Goal: Task Accomplishment & Management: Complete application form

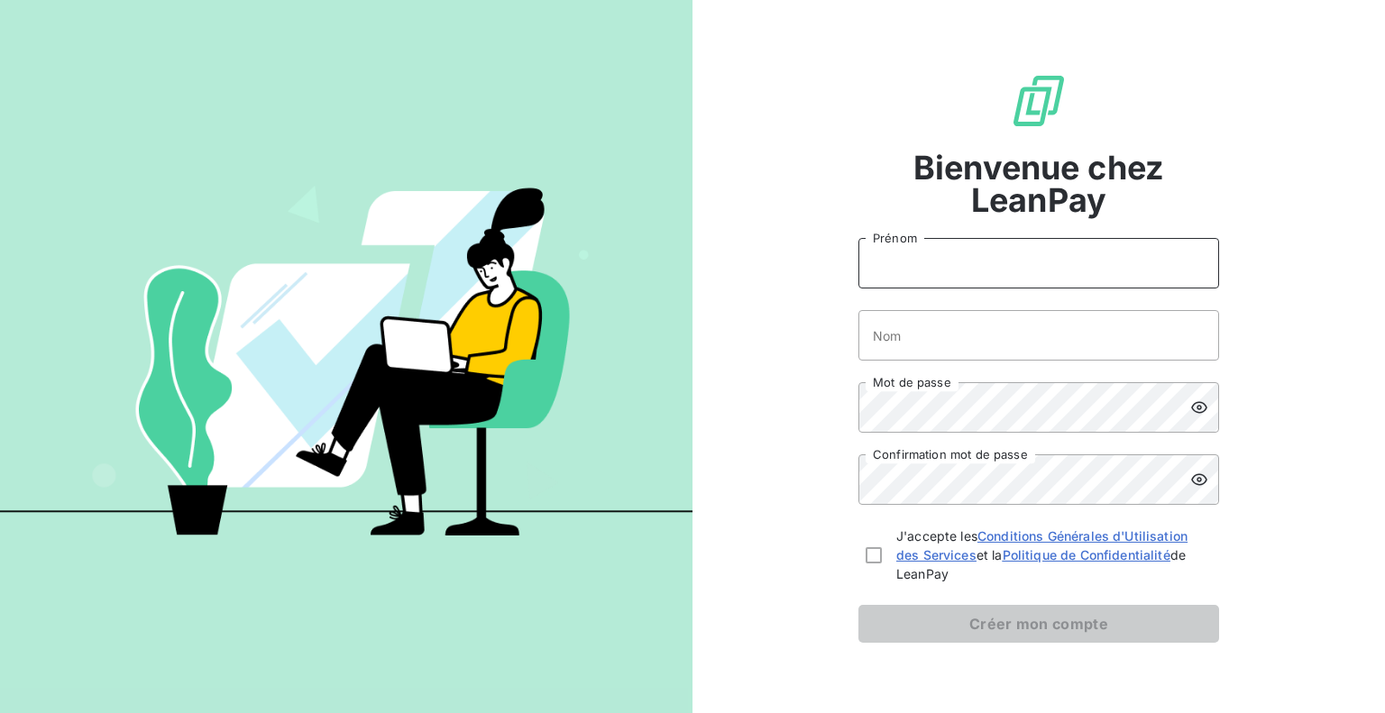
click at [938, 272] on input "Prénom" at bounding box center [1038, 263] width 361 height 50
type input "CAROLINE"
click at [913, 313] on input "Nom" at bounding box center [1038, 335] width 361 height 50
type input "EPINETTE"
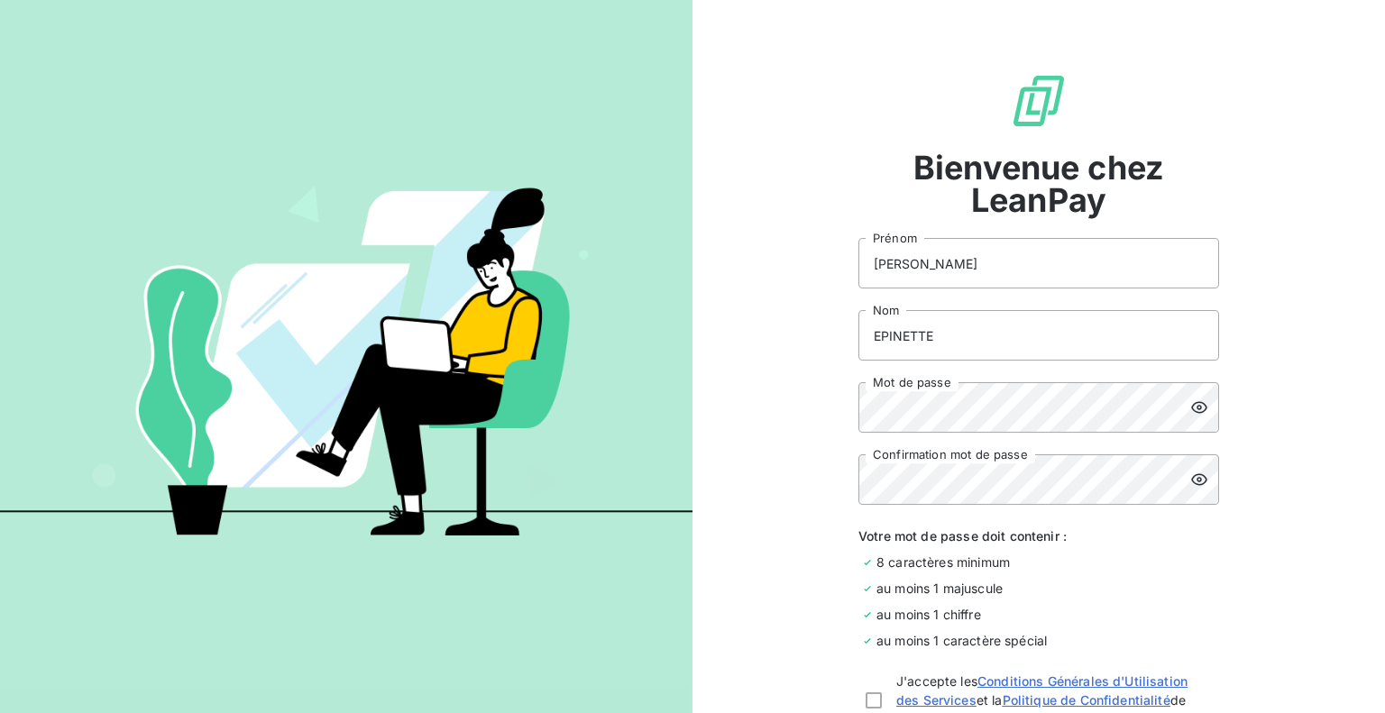
click at [1192, 417] on div at bounding box center [1204, 407] width 29 height 50
click at [1193, 479] on icon at bounding box center [1199, 480] width 18 height 18
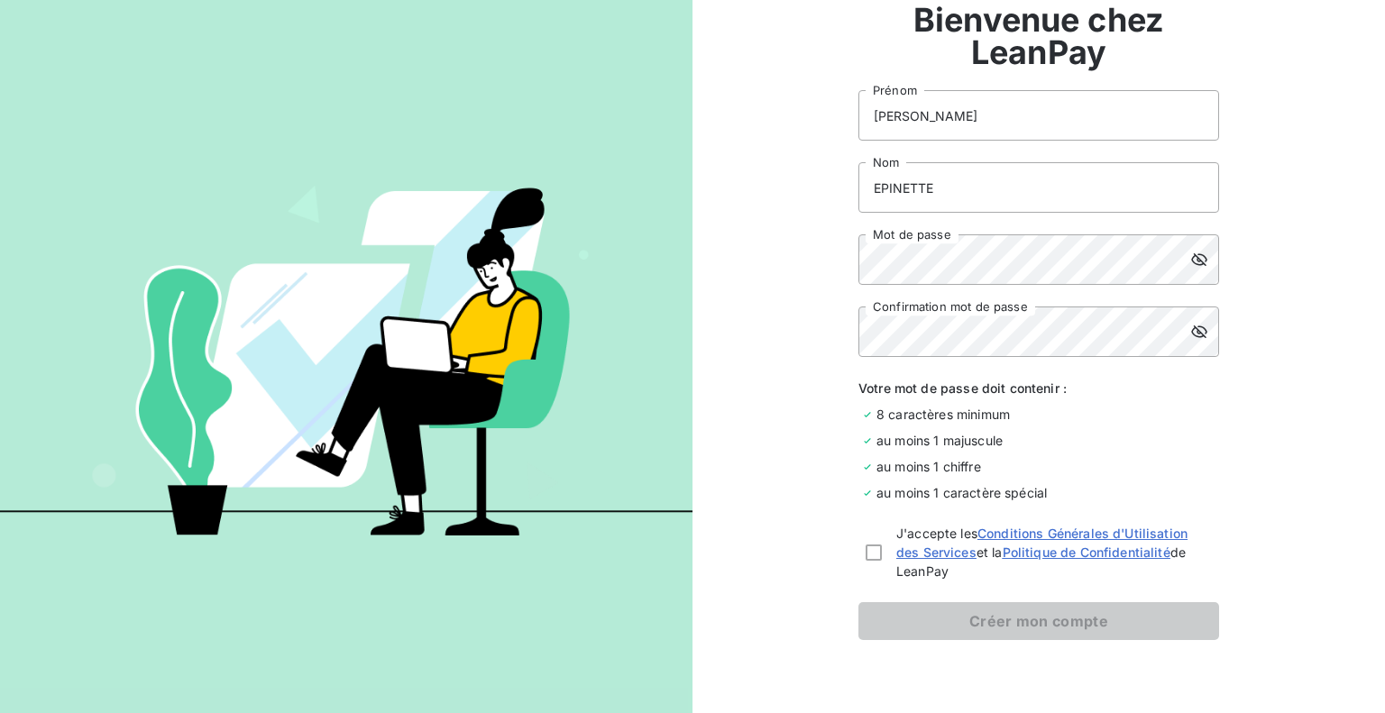
scroll to position [180, 0]
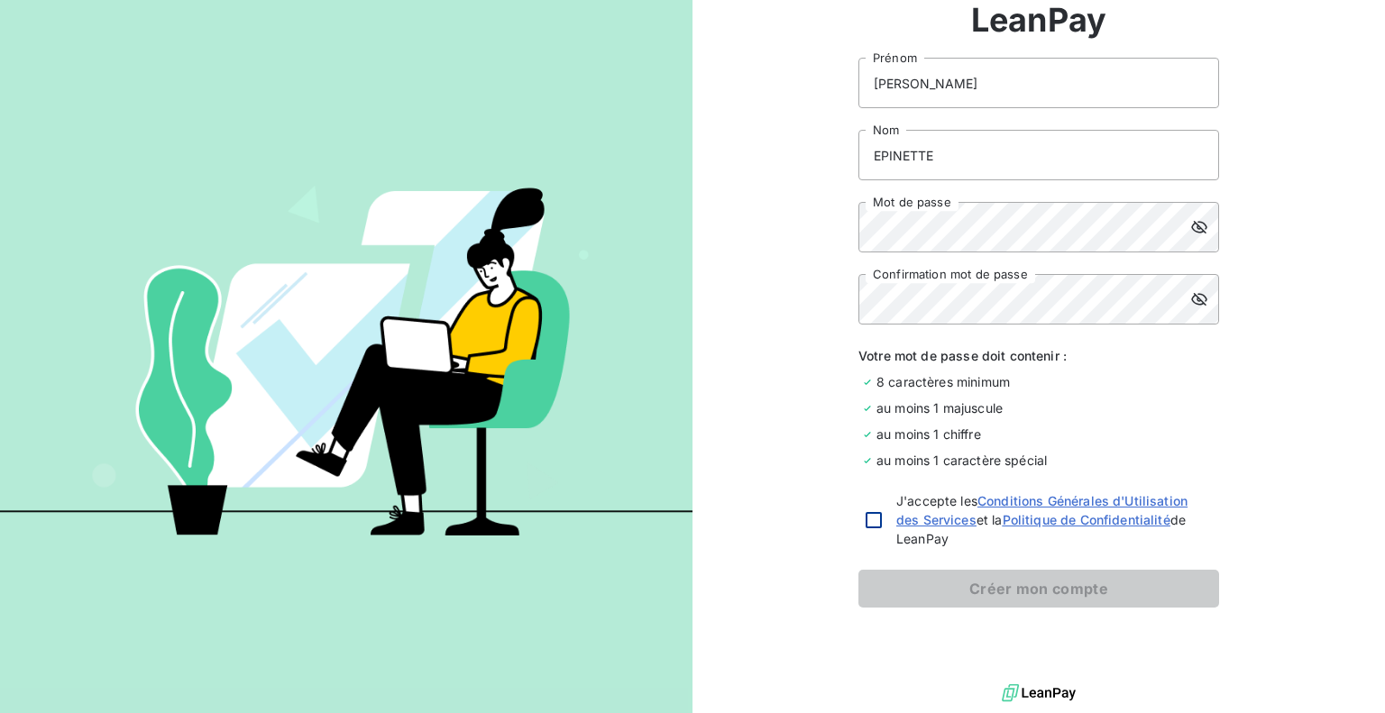
click at [865, 522] on div at bounding box center [873, 520] width 16 height 16
checkbox input "true"
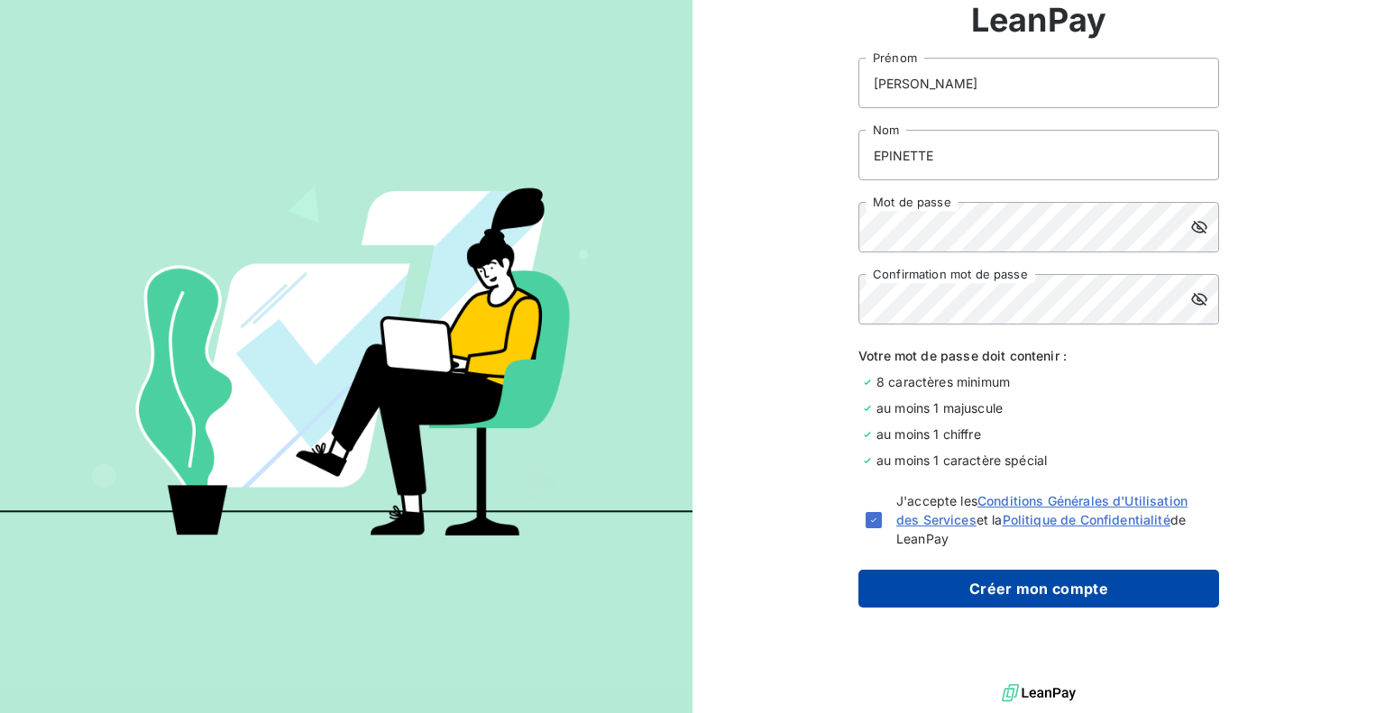
click at [1070, 594] on button "Créer mon compte" at bounding box center [1038, 589] width 361 height 38
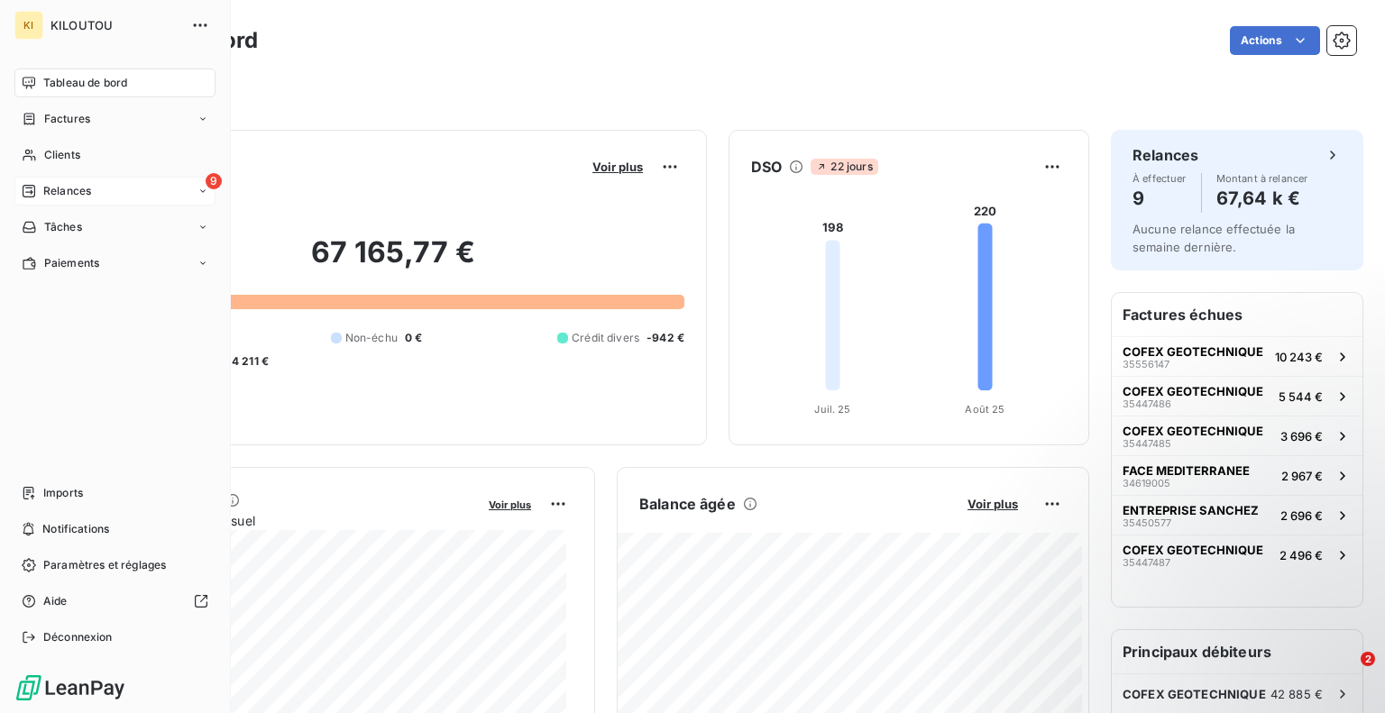
click at [57, 194] on span "Relances" at bounding box center [67, 191] width 48 height 16
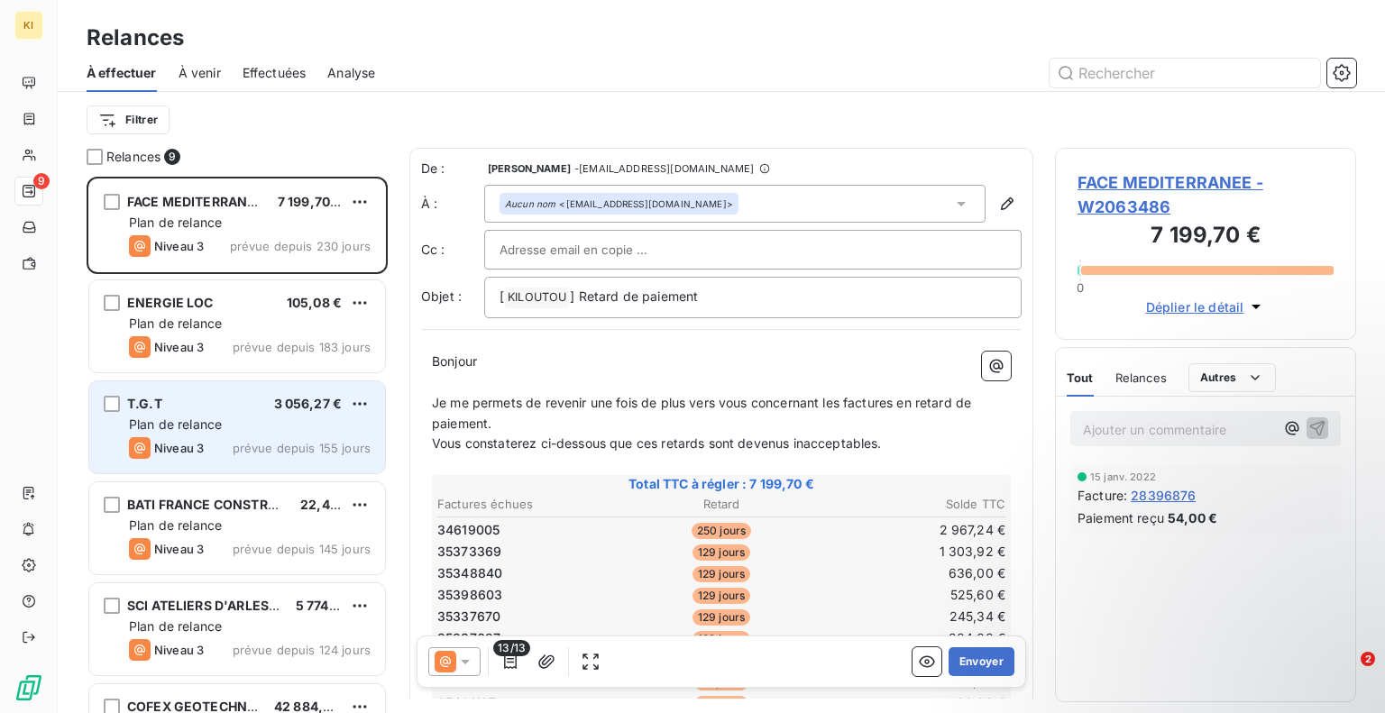
click at [281, 416] on div "Plan de relance" at bounding box center [250, 425] width 242 height 18
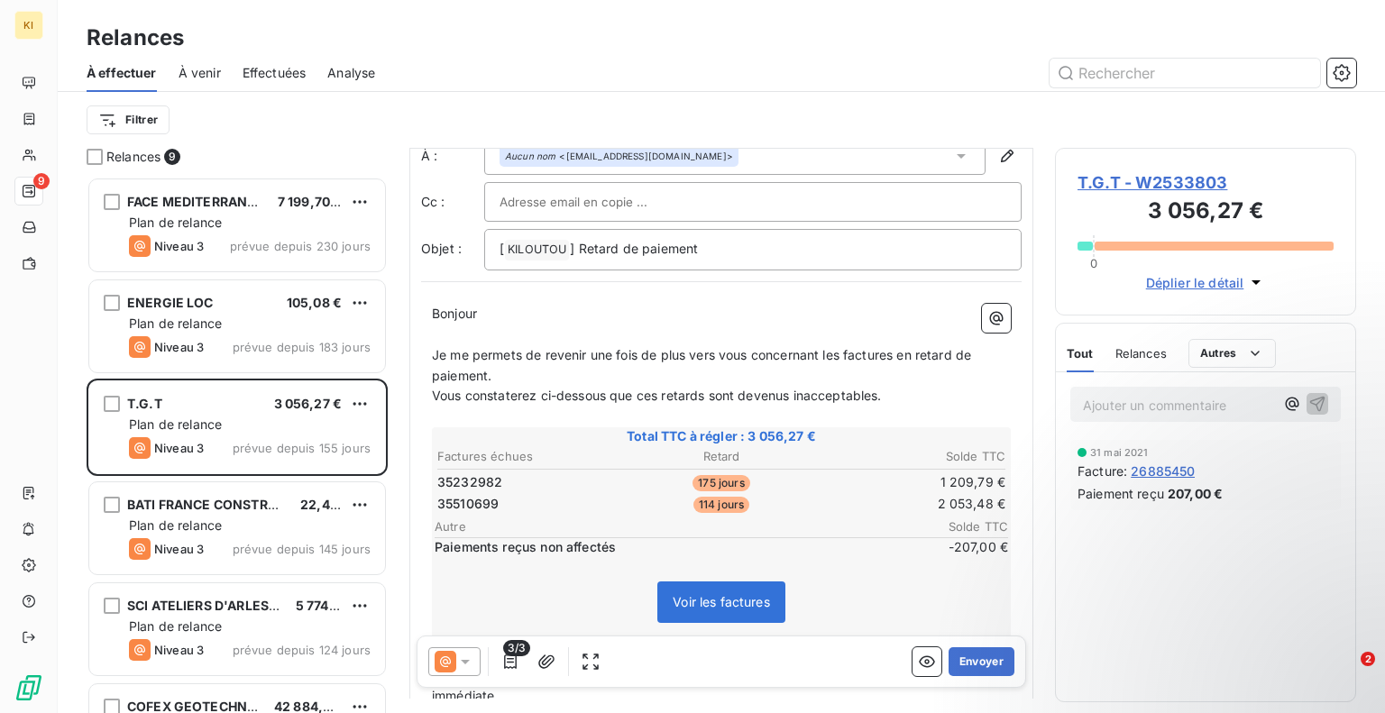
scroll to position [90, 0]
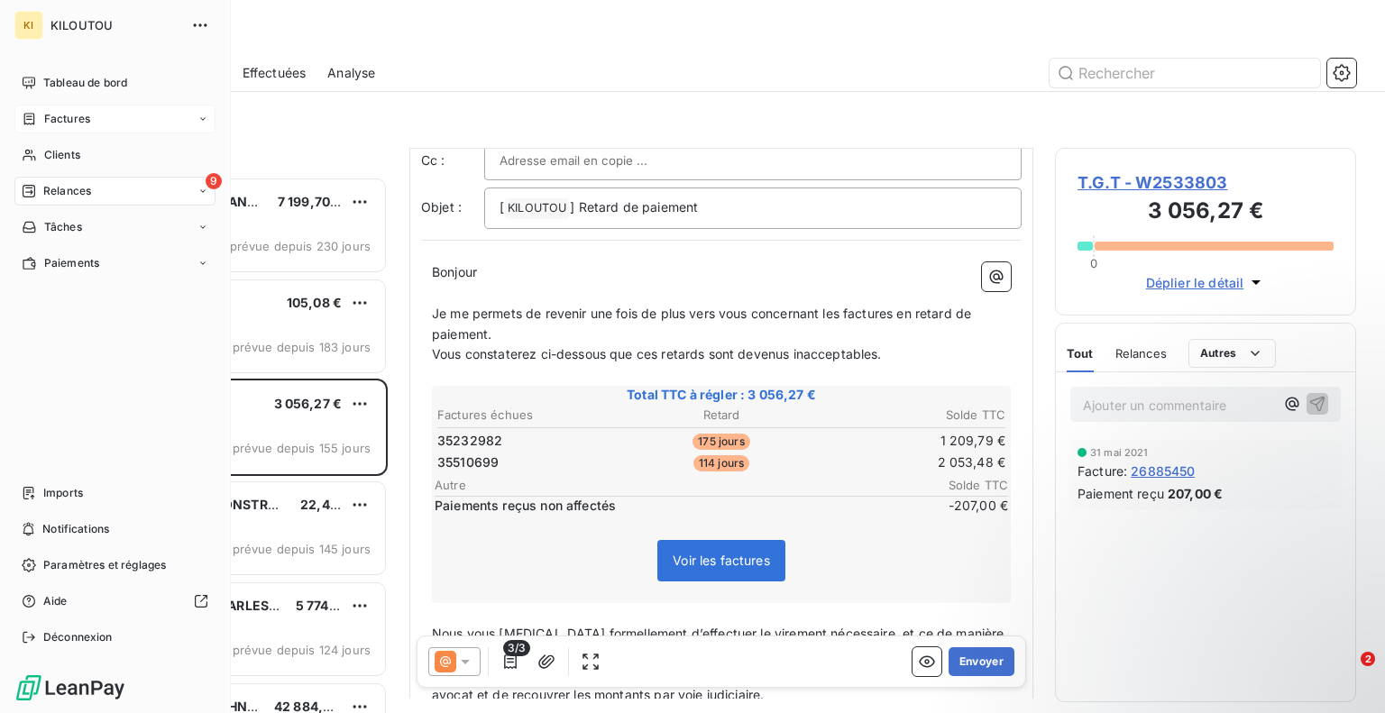
click at [83, 130] on div "Factures" at bounding box center [114, 119] width 201 height 29
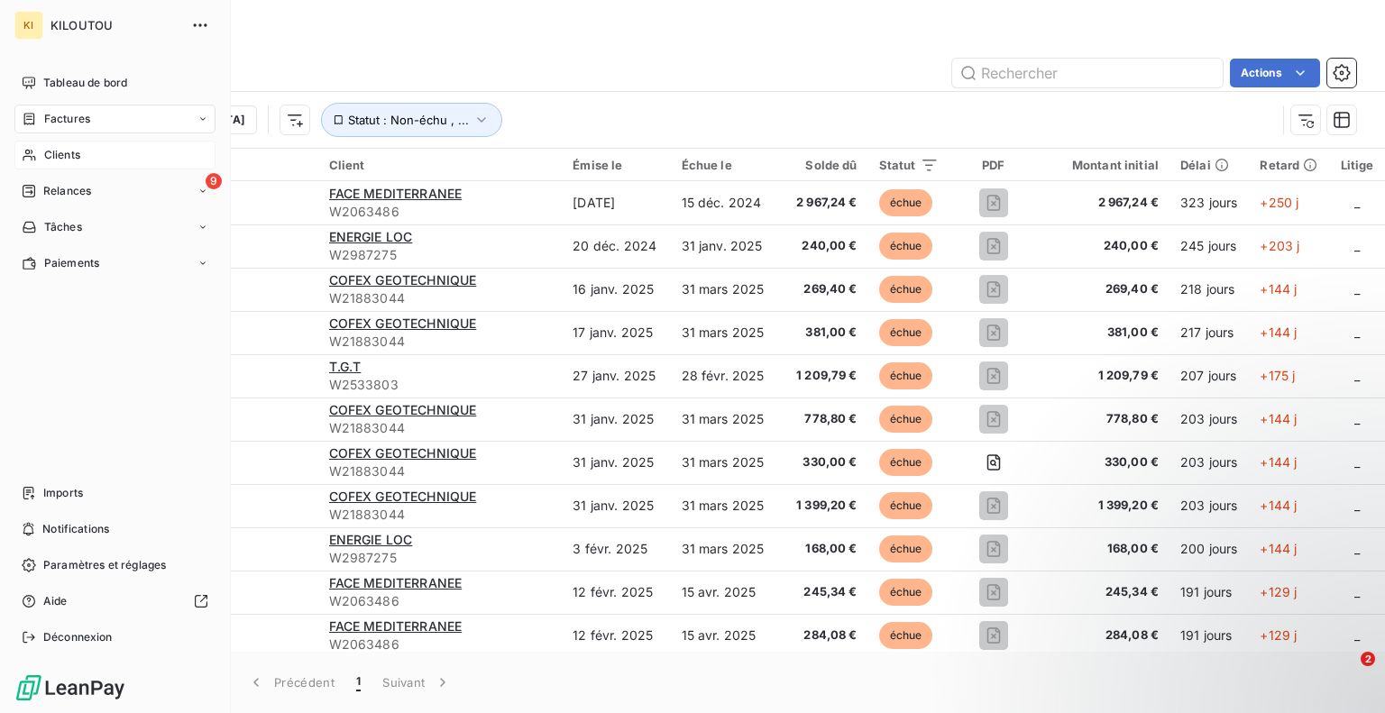
click at [69, 165] on div "Clients" at bounding box center [114, 155] width 201 height 29
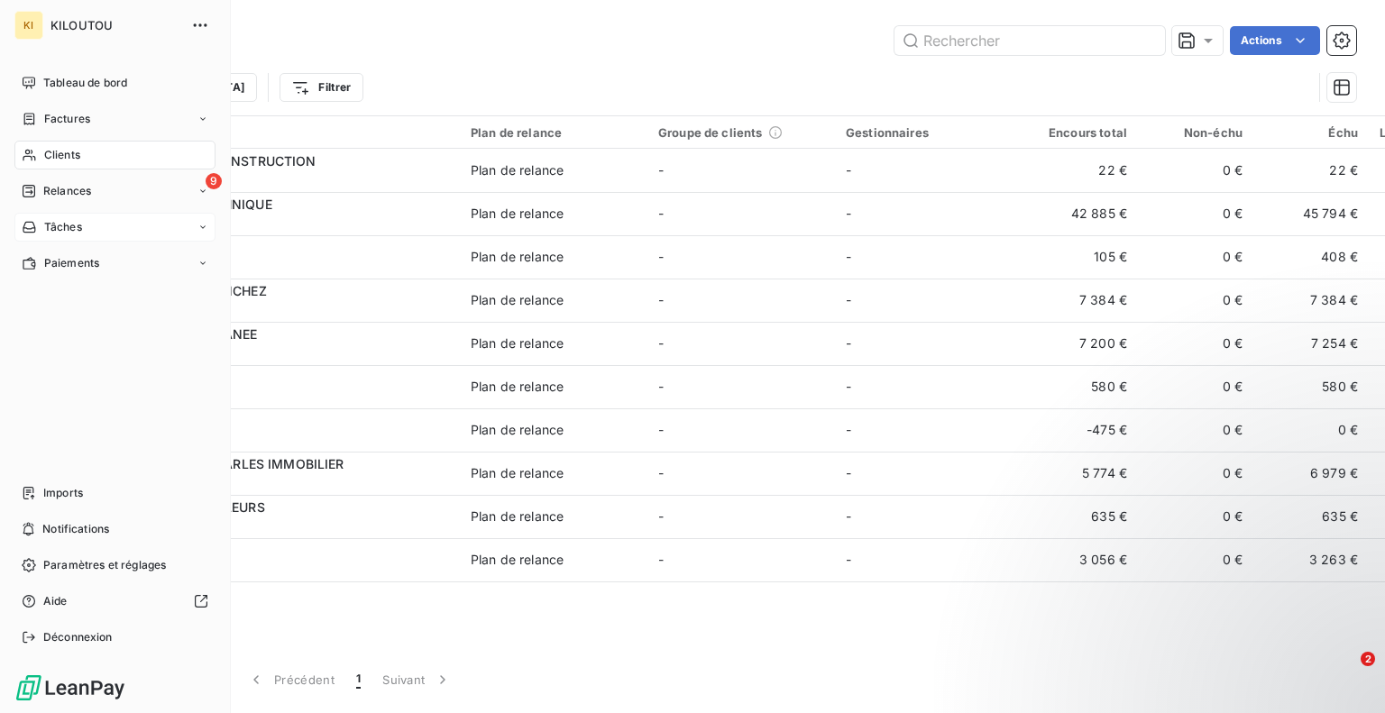
click at [41, 222] on div "Tâches" at bounding box center [52, 227] width 60 height 16
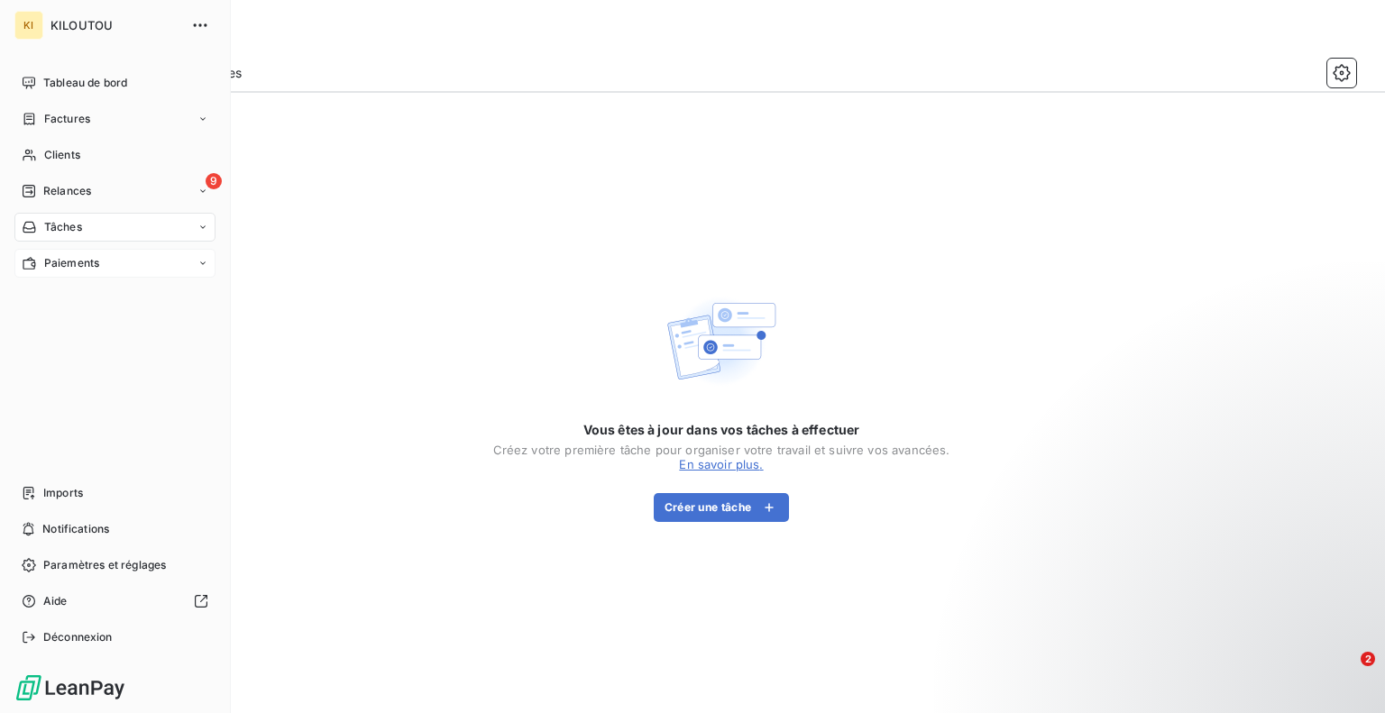
click at [73, 252] on div "Paiements" at bounding box center [114, 263] width 201 height 29
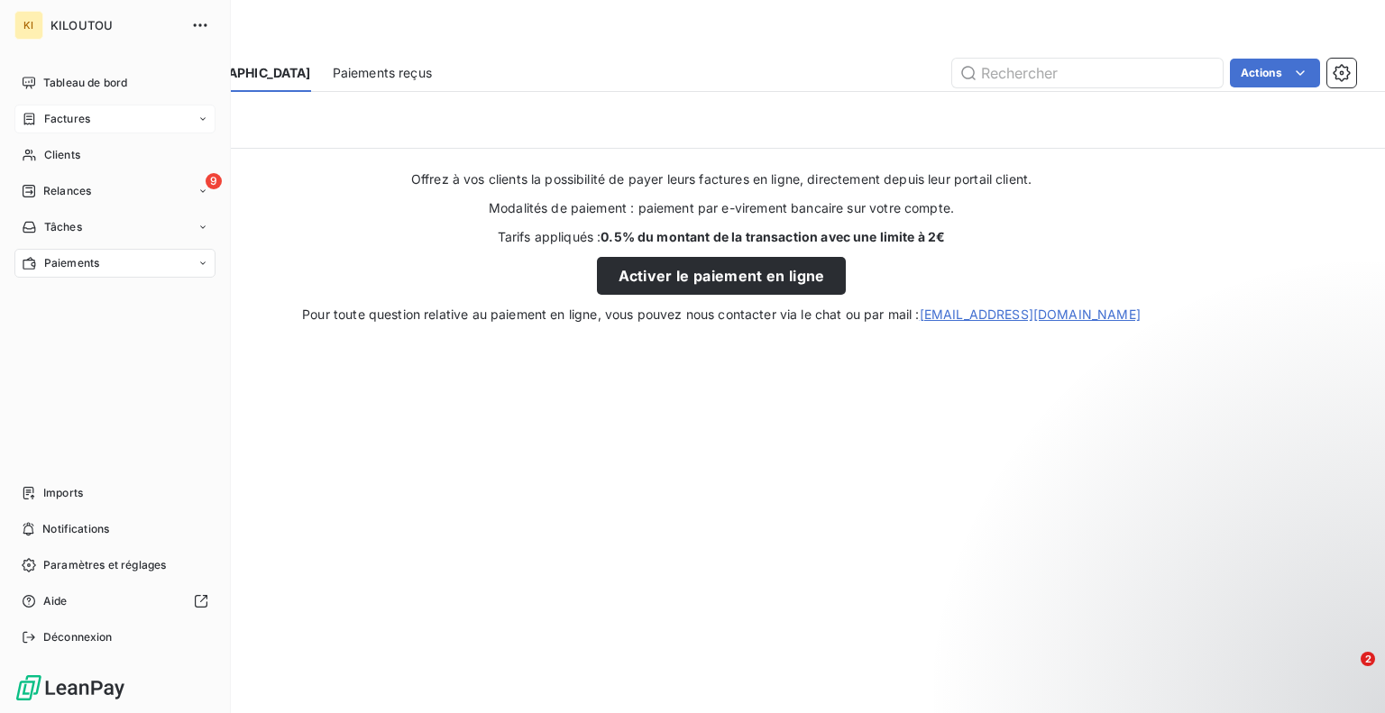
click at [82, 116] on span "Factures" at bounding box center [67, 119] width 46 height 16
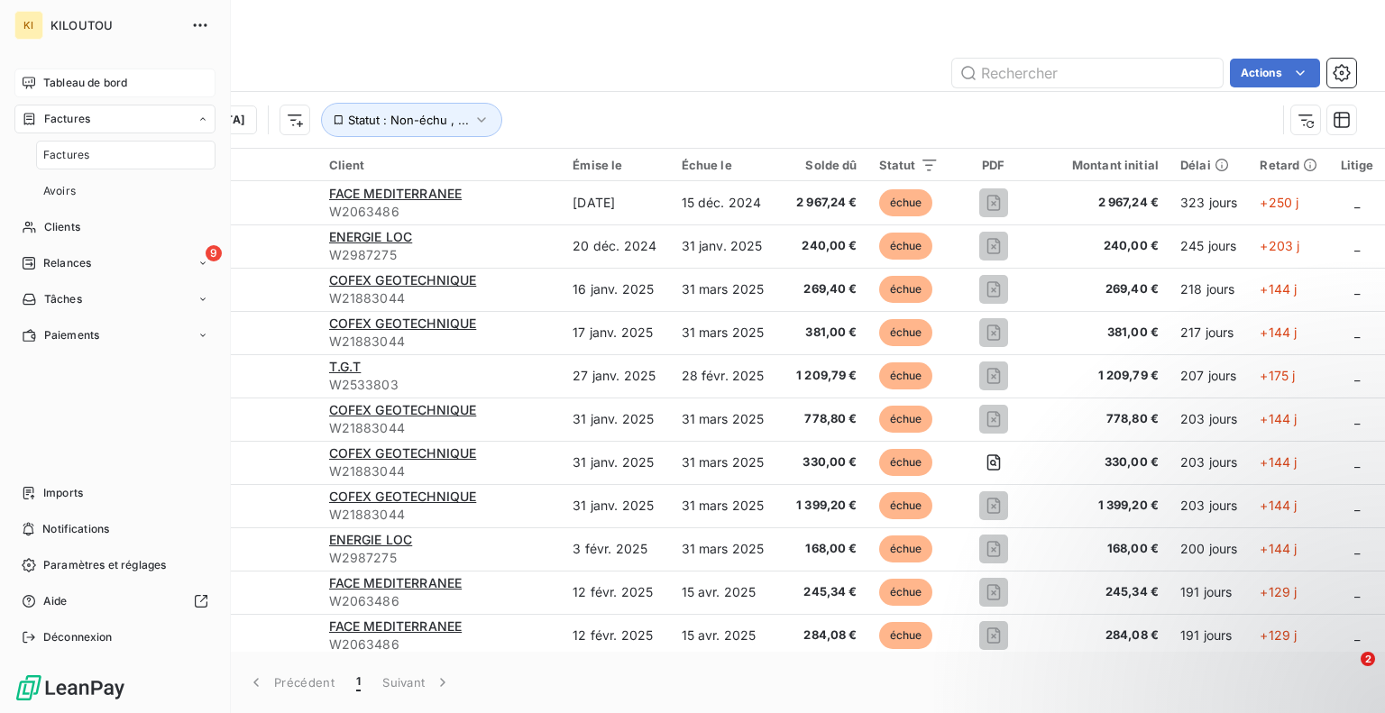
click at [98, 87] on span "Tableau de bord" at bounding box center [85, 83] width 84 height 16
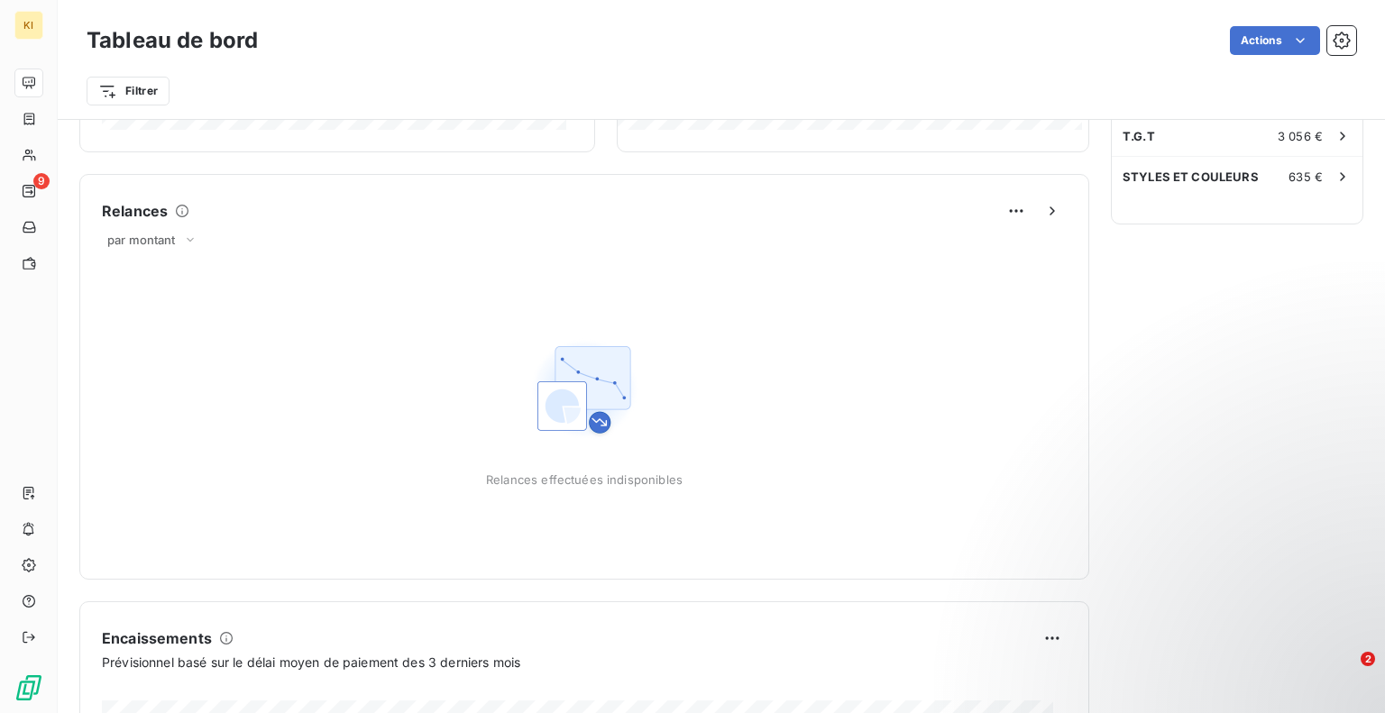
scroll to position [270, 0]
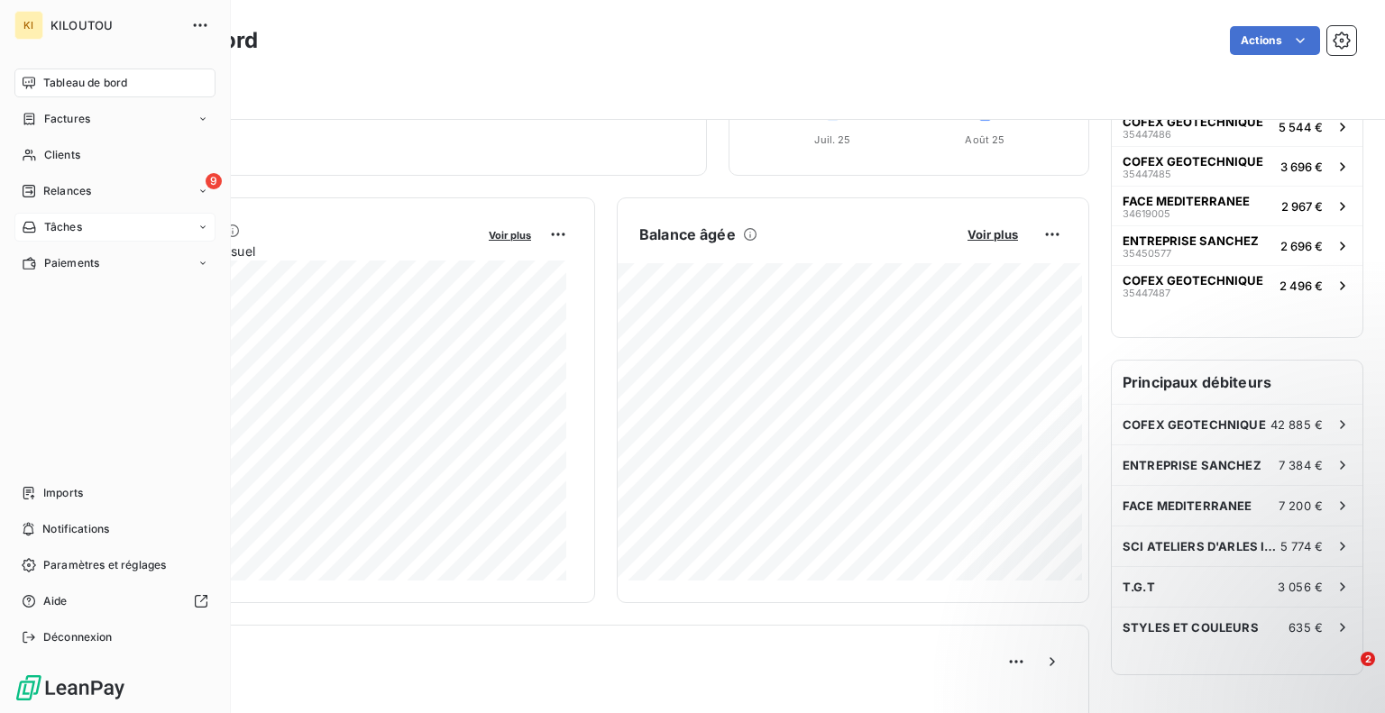
click at [50, 227] on span "Tâches" at bounding box center [63, 227] width 38 height 16
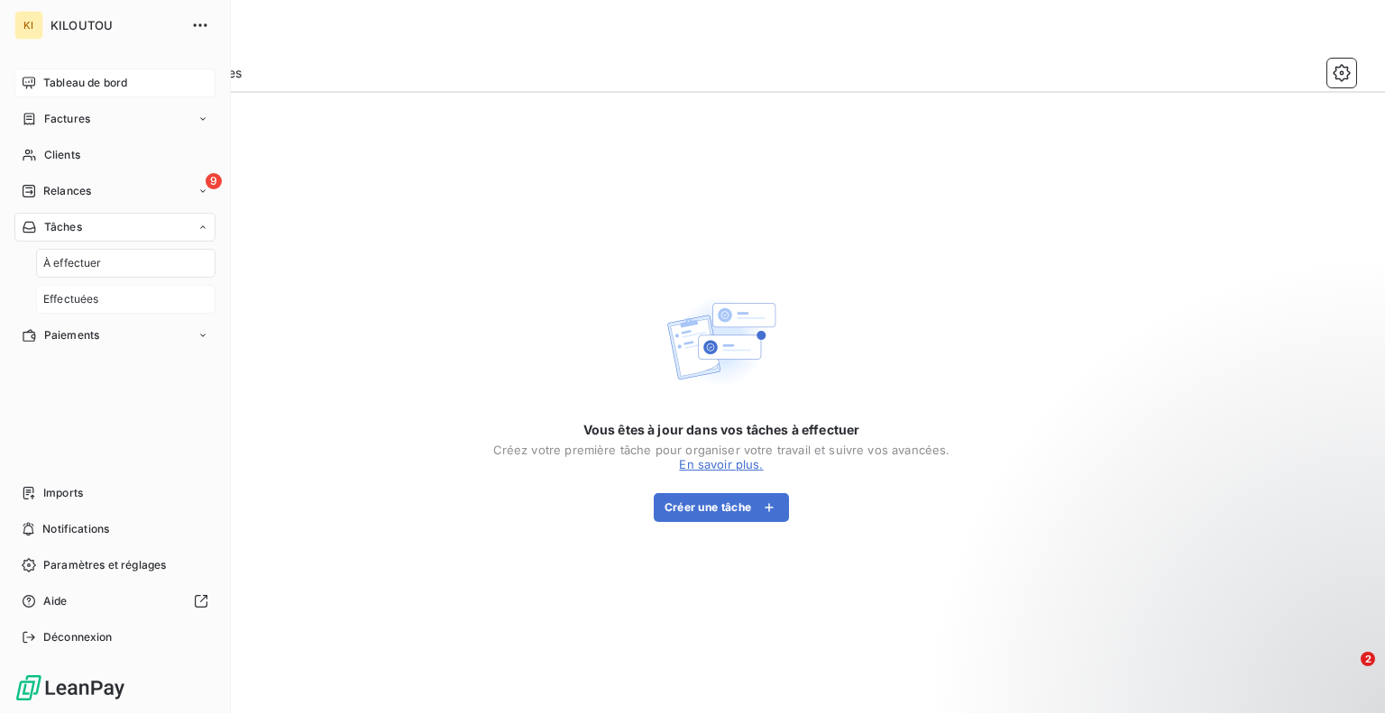
click at [83, 289] on div "Effectuées" at bounding box center [125, 299] width 179 height 29
click at [83, 197] on span "Relances" at bounding box center [67, 191] width 48 height 16
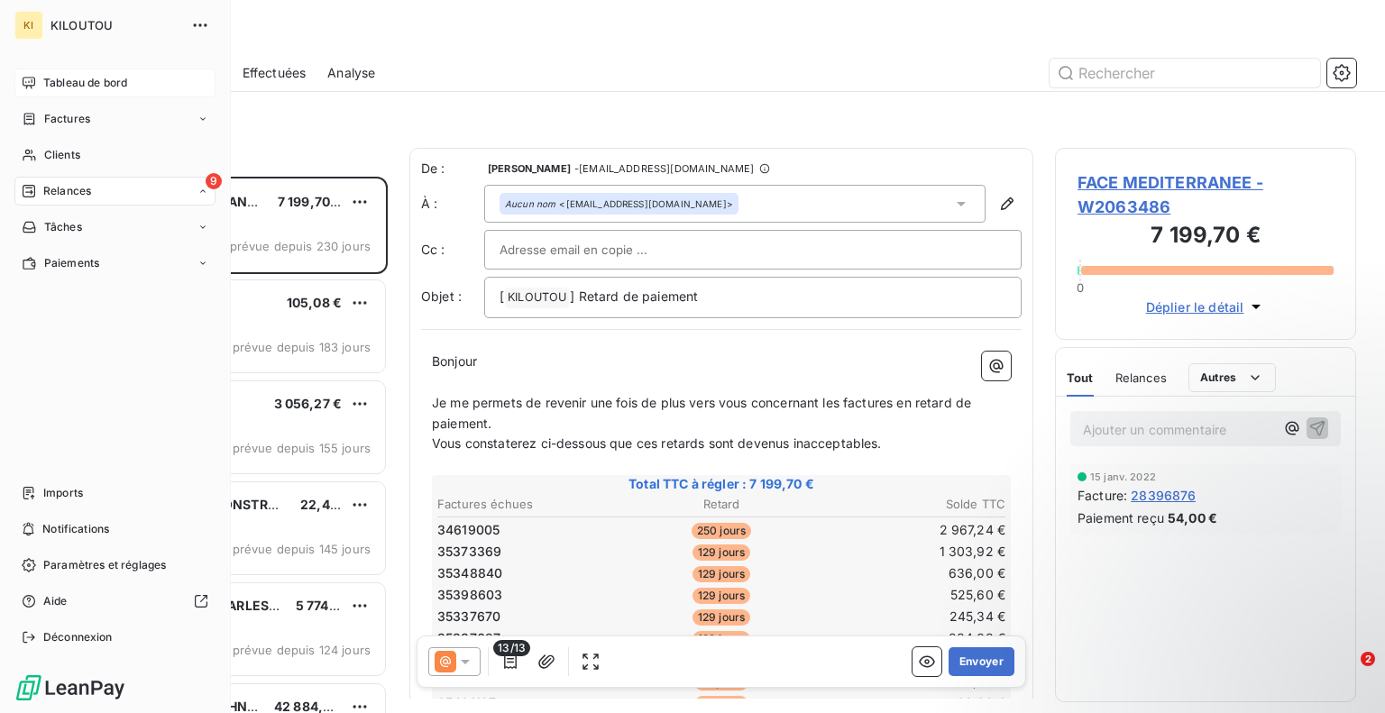
scroll to position [523, 287]
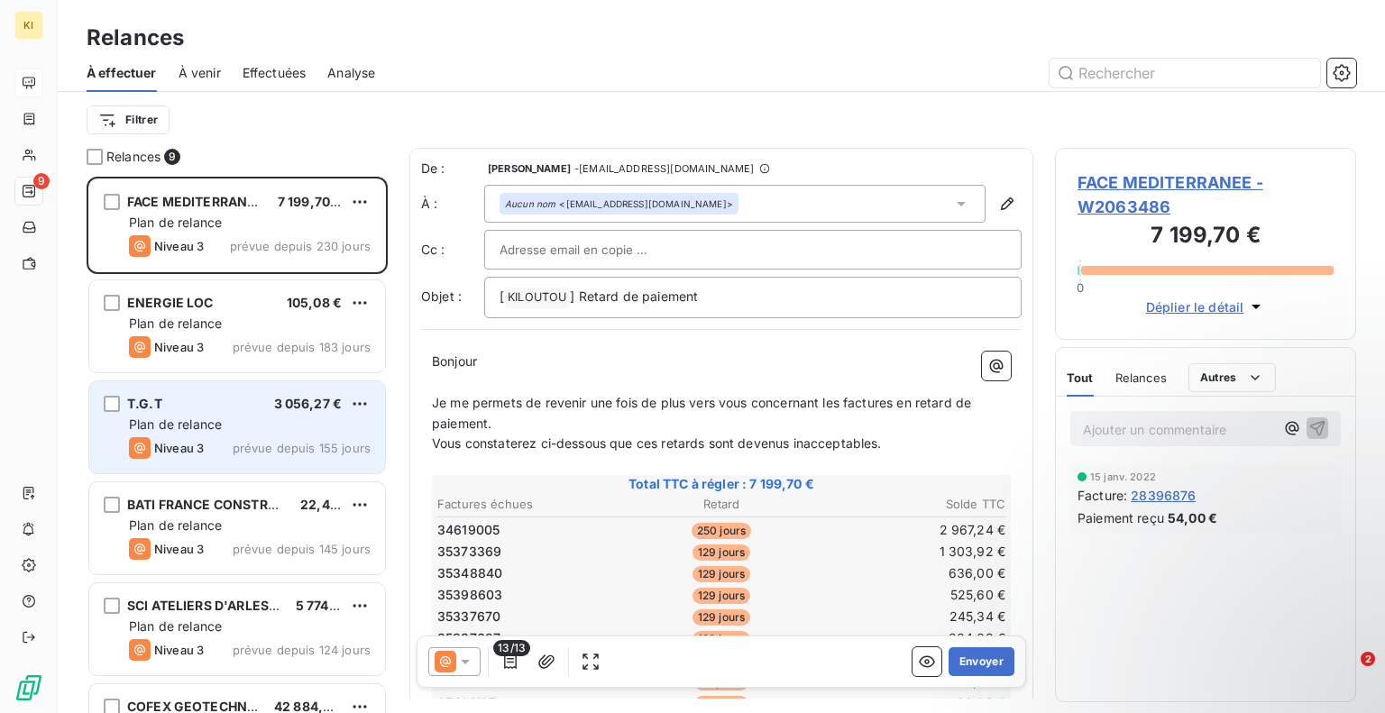
click at [321, 432] on div "Plan de relance" at bounding box center [250, 425] width 242 height 18
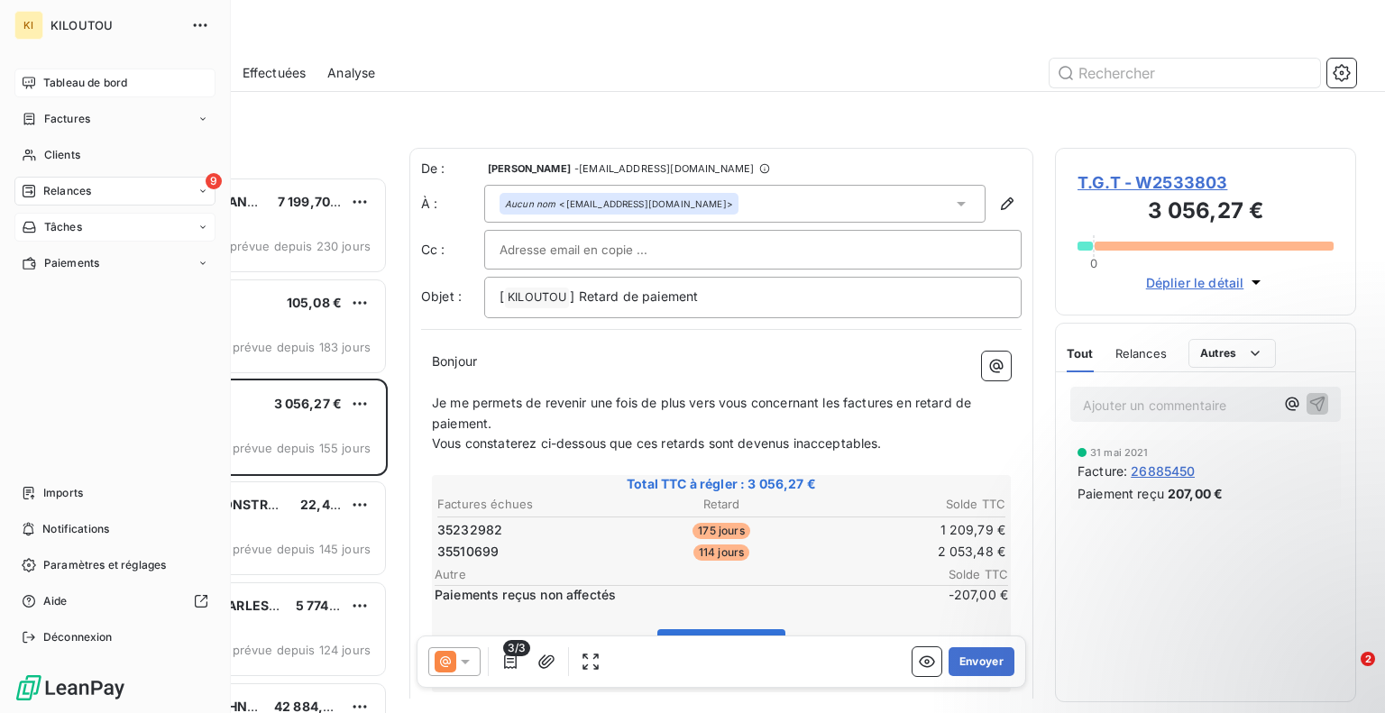
click at [40, 234] on div "Tâches" at bounding box center [52, 227] width 60 height 16
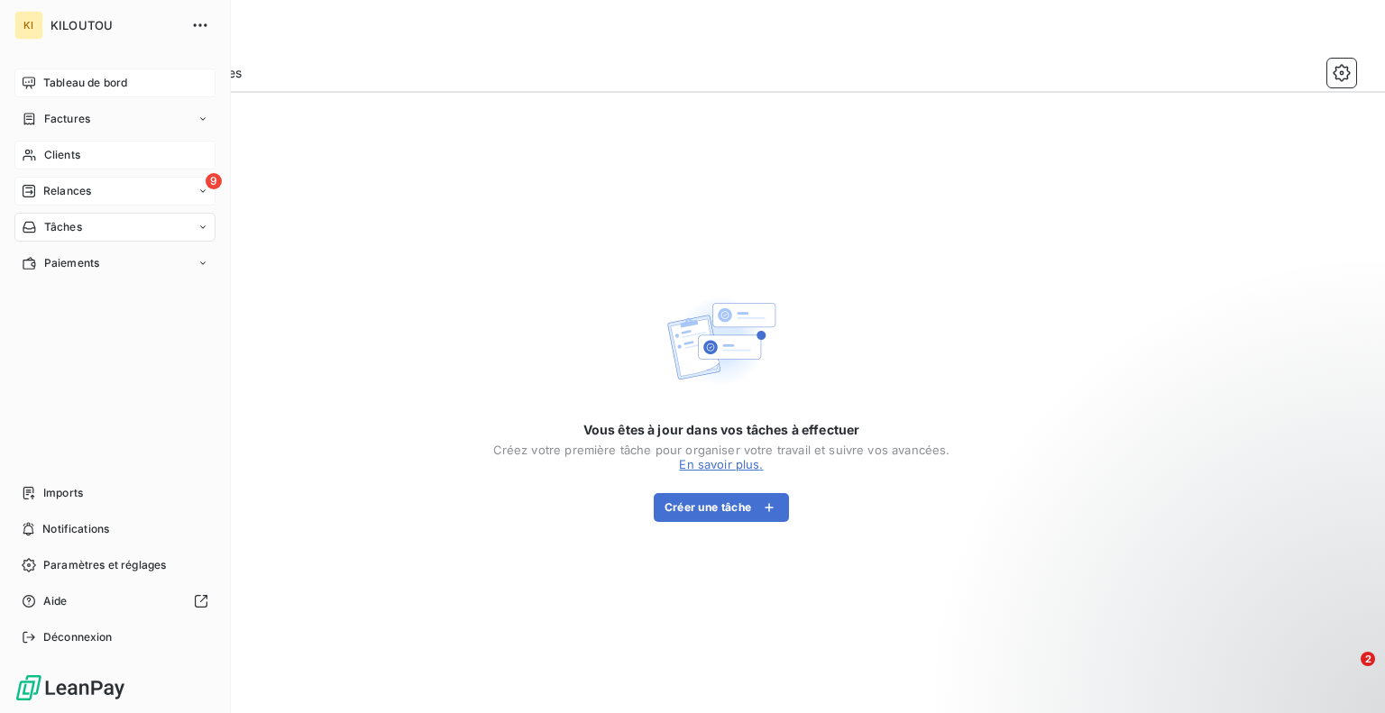
click at [54, 158] on span "Clients" at bounding box center [62, 155] width 36 height 16
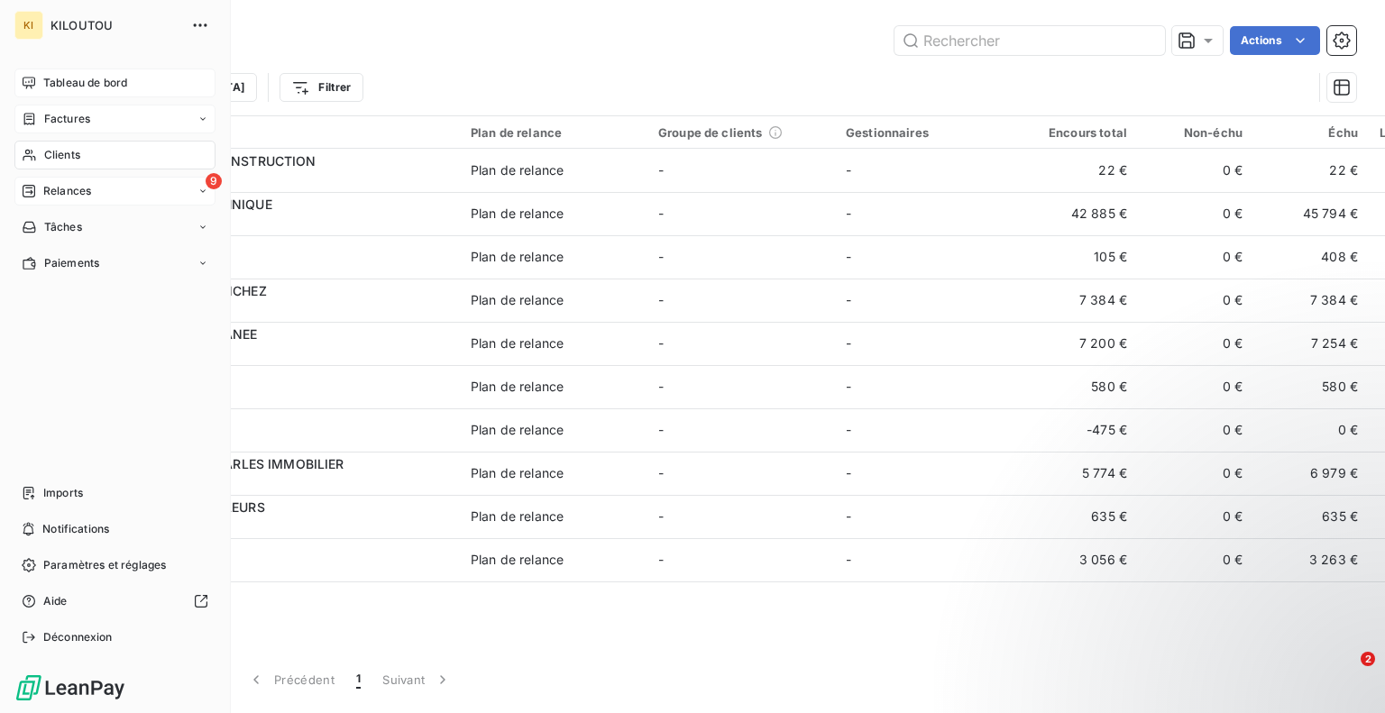
click at [77, 128] on div "Factures" at bounding box center [114, 119] width 201 height 29
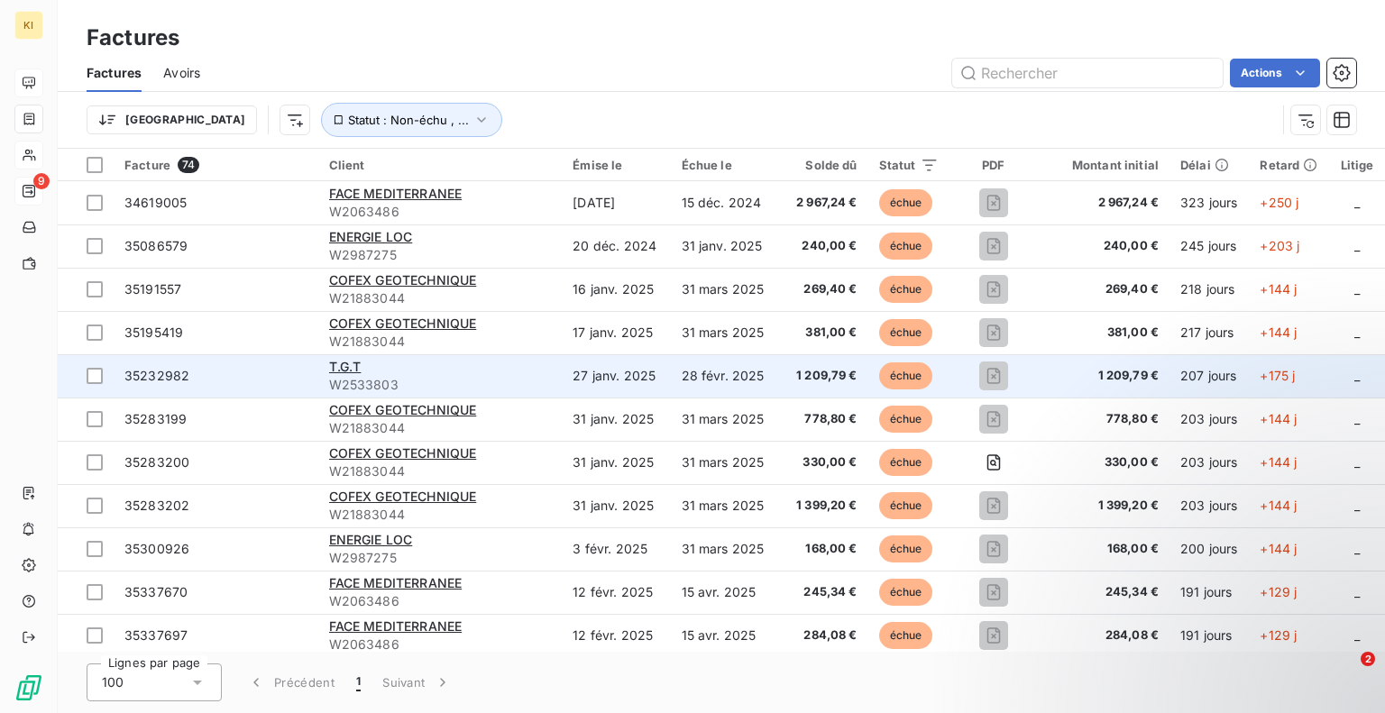
click at [205, 389] on td "35232982" at bounding box center [216, 375] width 205 height 43
click at [508, 377] on span "W2533803" at bounding box center [440, 385] width 223 height 18
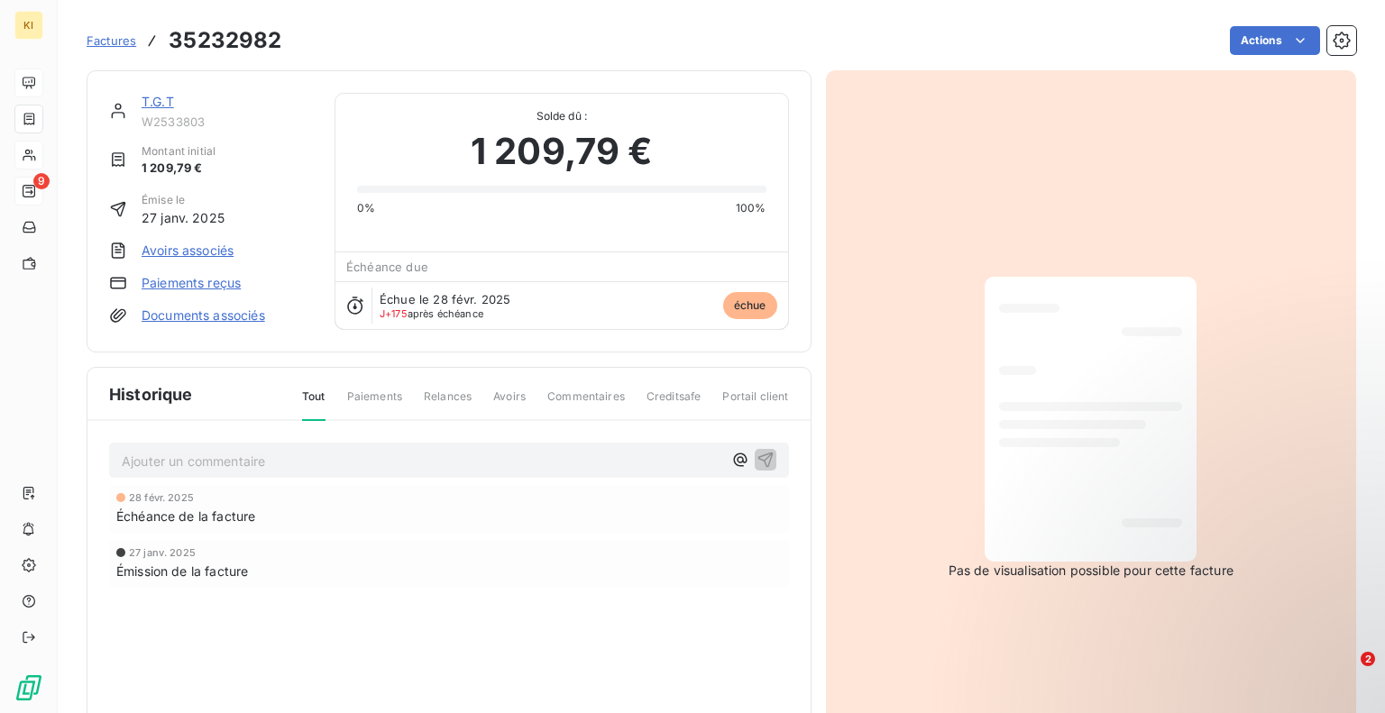
click at [658, 477] on div "Ajouter un commentaire ﻿ [DATE] Échéance de la facture [DATE] Émission de la fa…" at bounding box center [448, 540] width 723 height 239
click at [180, 255] on link "Avoirs associés" at bounding box center [188, 251] width 92 height 18
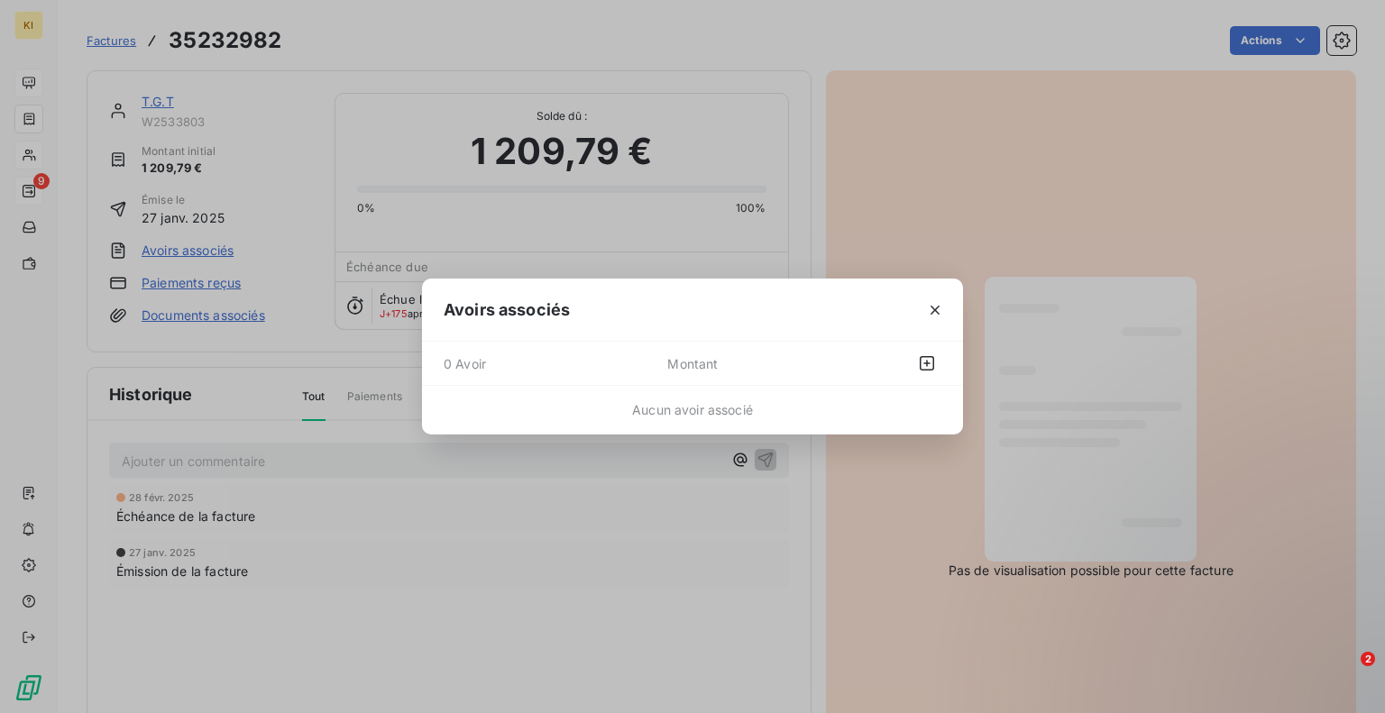
click at [193, 278] on div "Avoirs associés 0 Avoir Montant Aucun avoir associé" at bounding box center [692, 356] width 1385 height 713
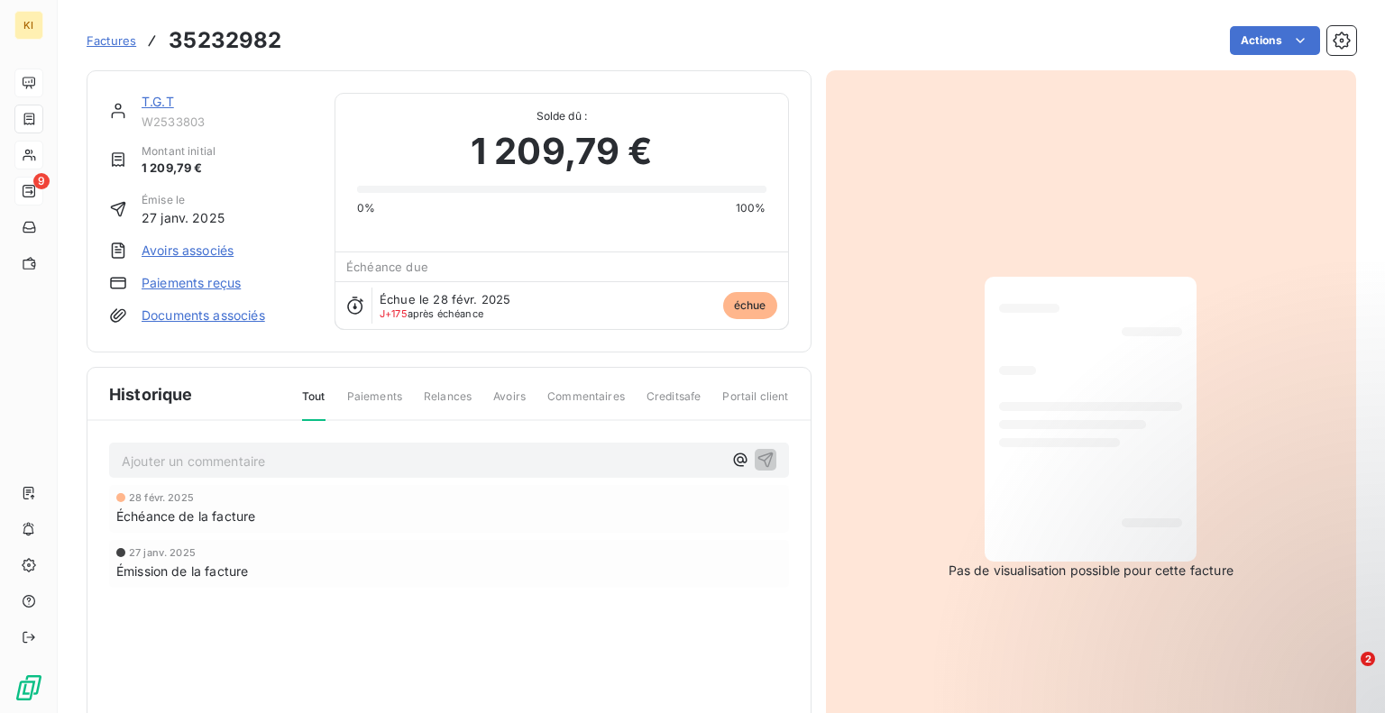
click at [193, 281] on link "Paiements reçus" at bounding box center [191, 283] width 99 height 18
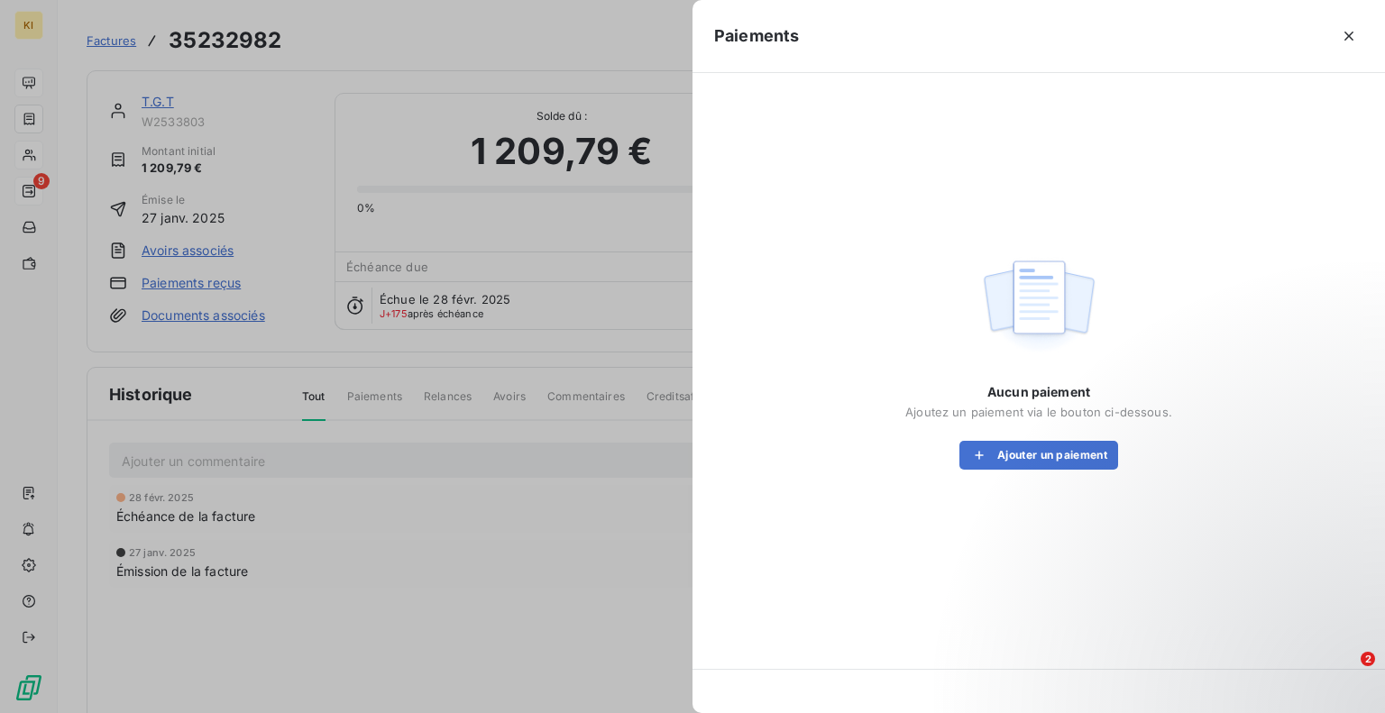
click at [188, 313] on div at bounding box center [692, 356] width 1385 height 713
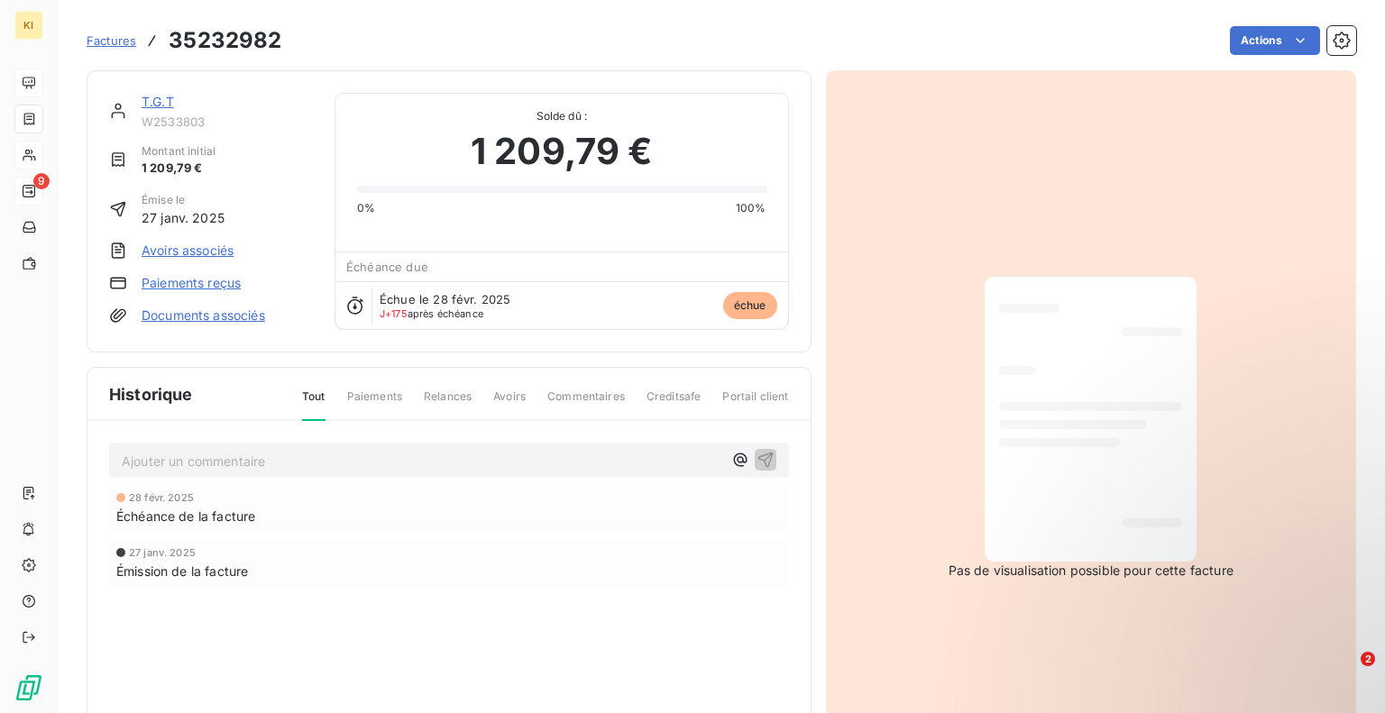
click at [191, 317] on link "Documents associés" at bounding box center [204, 316] width 124 height 18
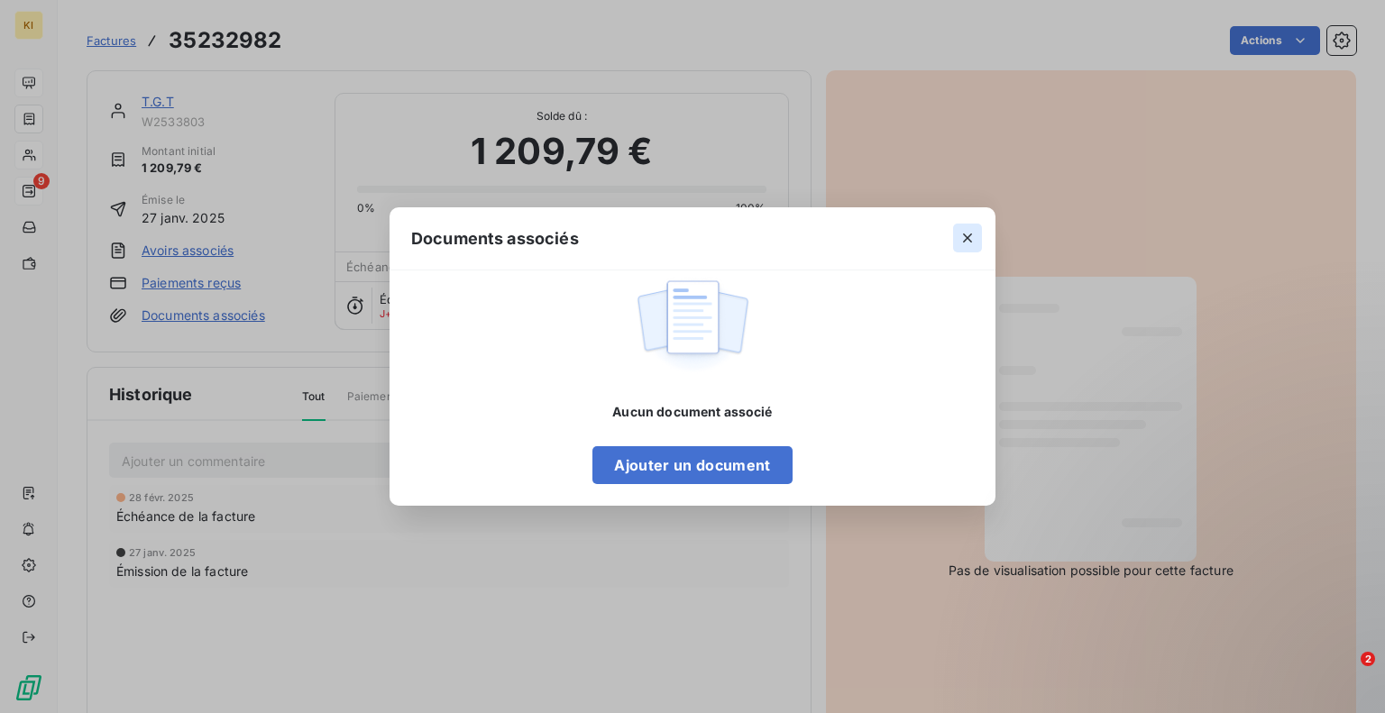
click at [963, 244] on icon "button" at bounding box center [967, 238] width 18 height 18
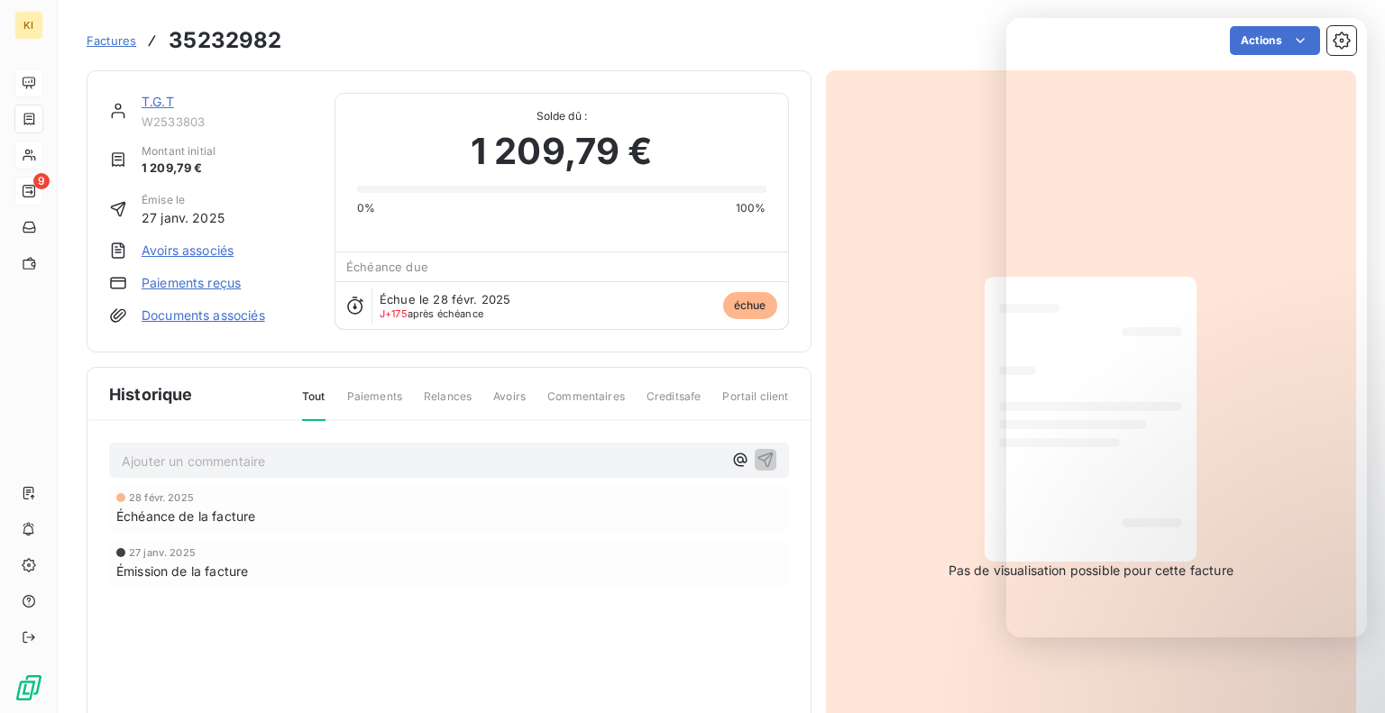
click at [573, 611] on div "[DATE] Échéance de la facture [DATE] Émission de la facture" at bounding box center [449, 572] width 680 height 175
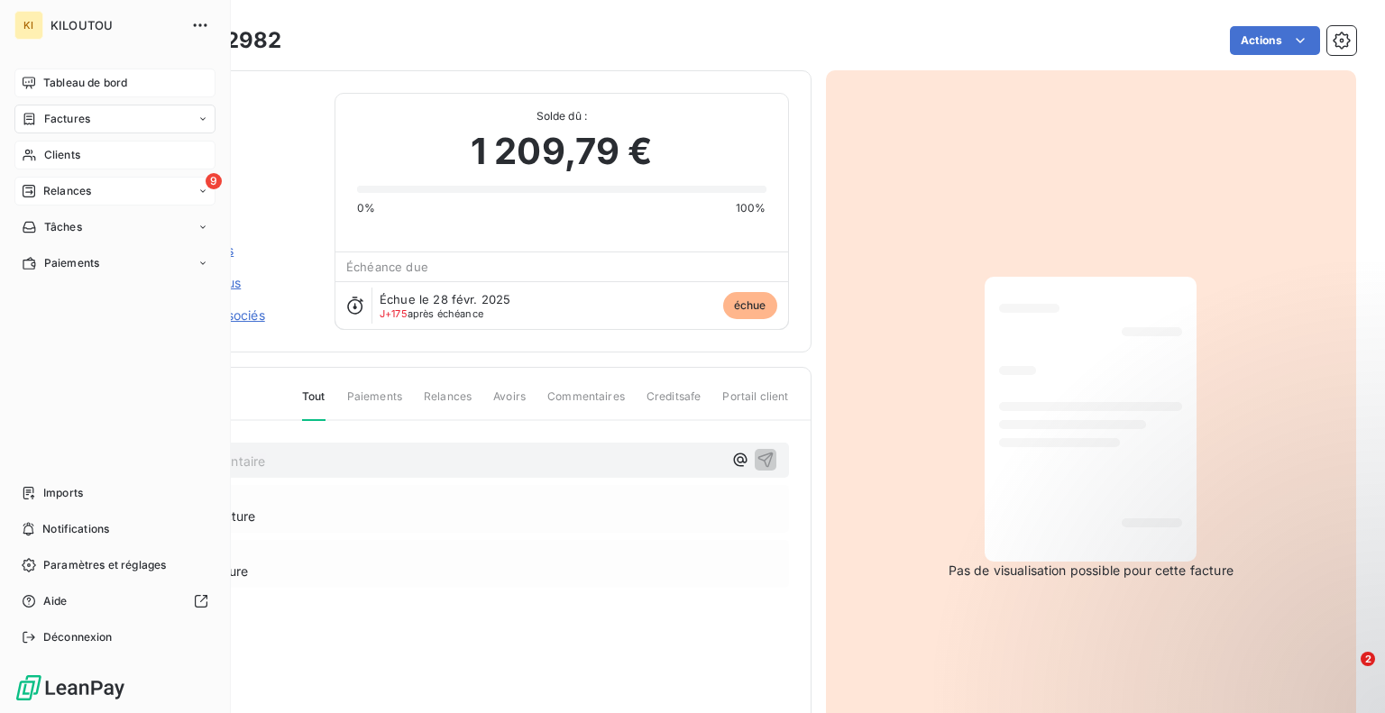
click at [79, 77] on span "Tableau de bord" at bounding box center [85, 83] width 84 height 16
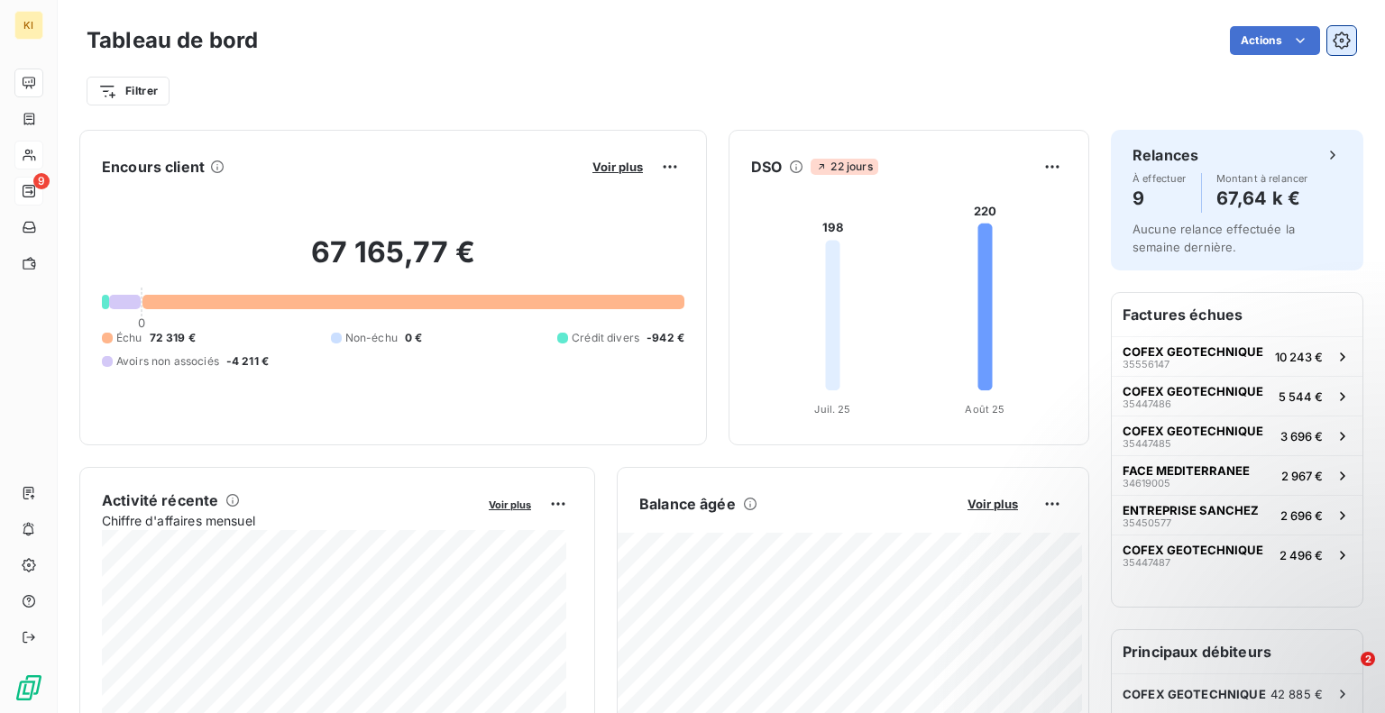
click at [1330, 50] on button "button" at bounding box center [1341, 40] width 29 height 29
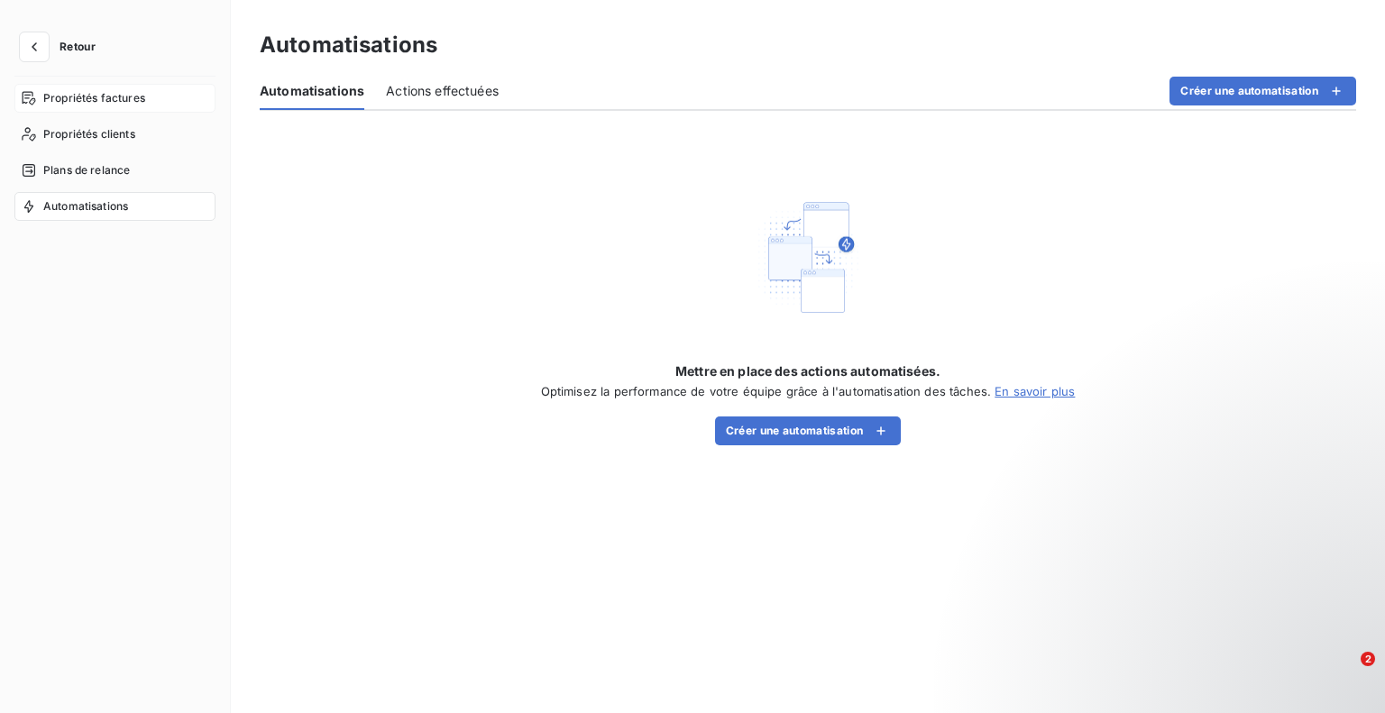
click at [137, 102] on span "Propriétés factures" at bounding box center [94, 98] width 102 height 16
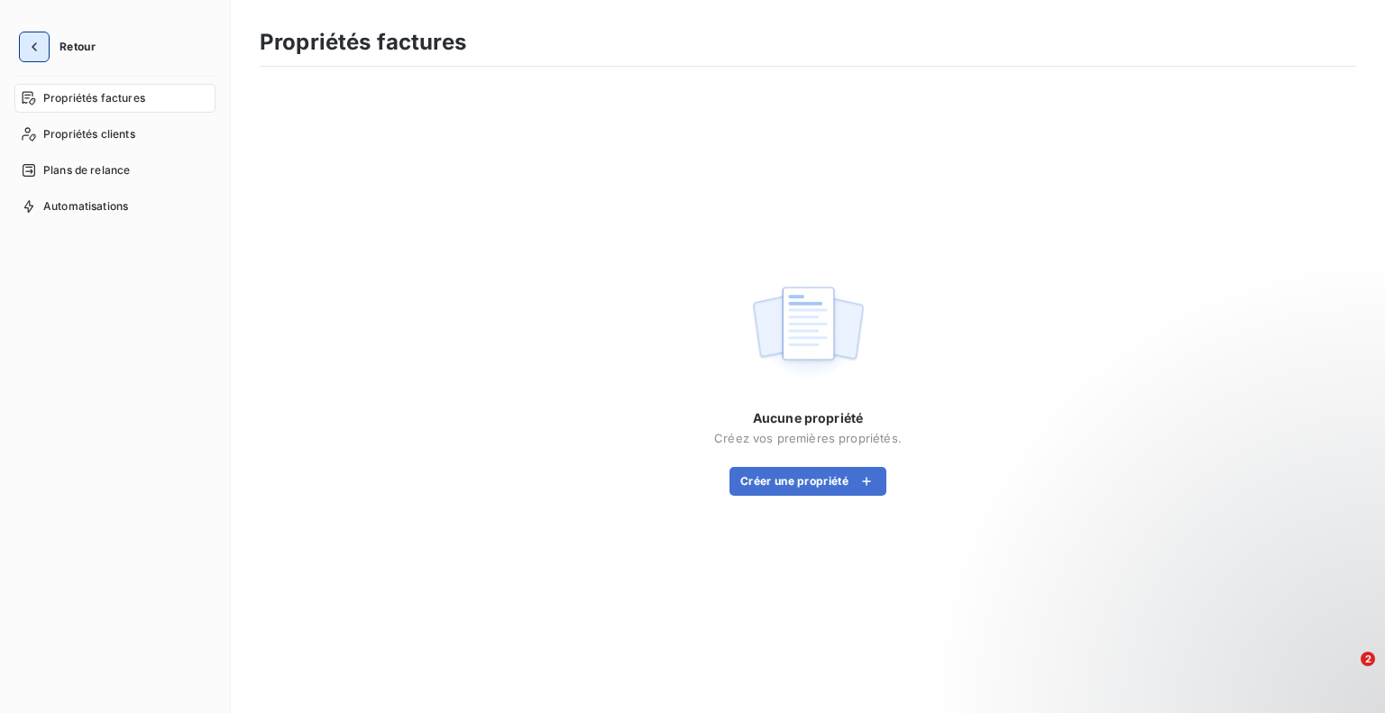
click at [45, 50] on button "button" at bounding box center [34, 46] width 29 height 29
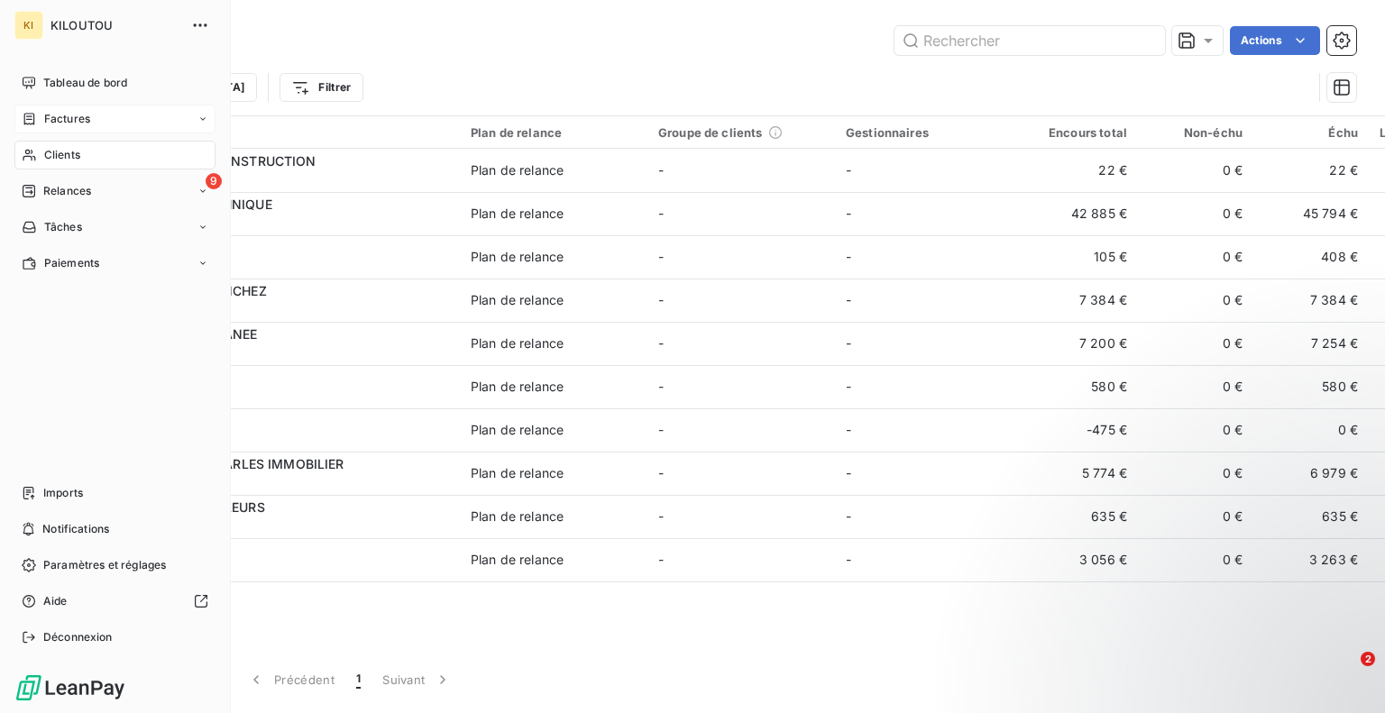
click at [60, 106] on div "Factures" at bounding box center [114, 119] width 201 height 29
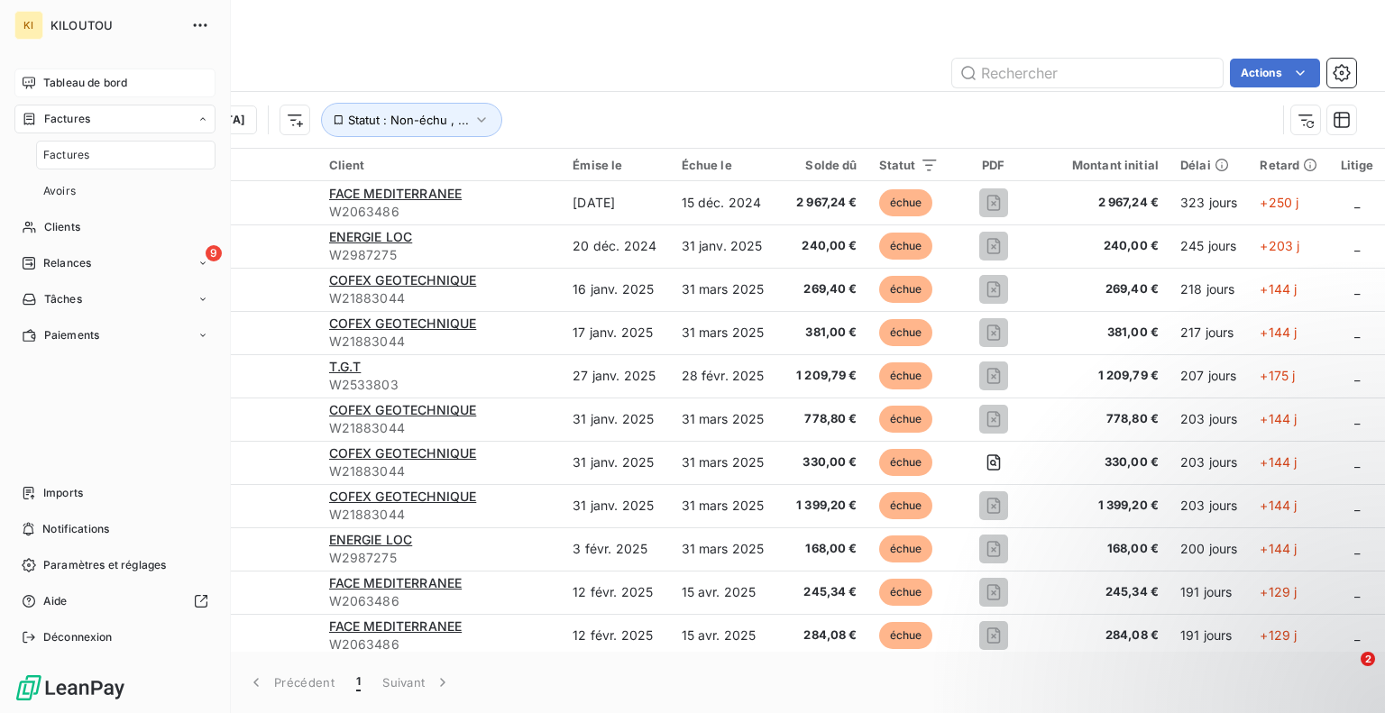
click at [76, 80] on span "Tableau de bord" at bounding box center [85, 83] width 84 height 16
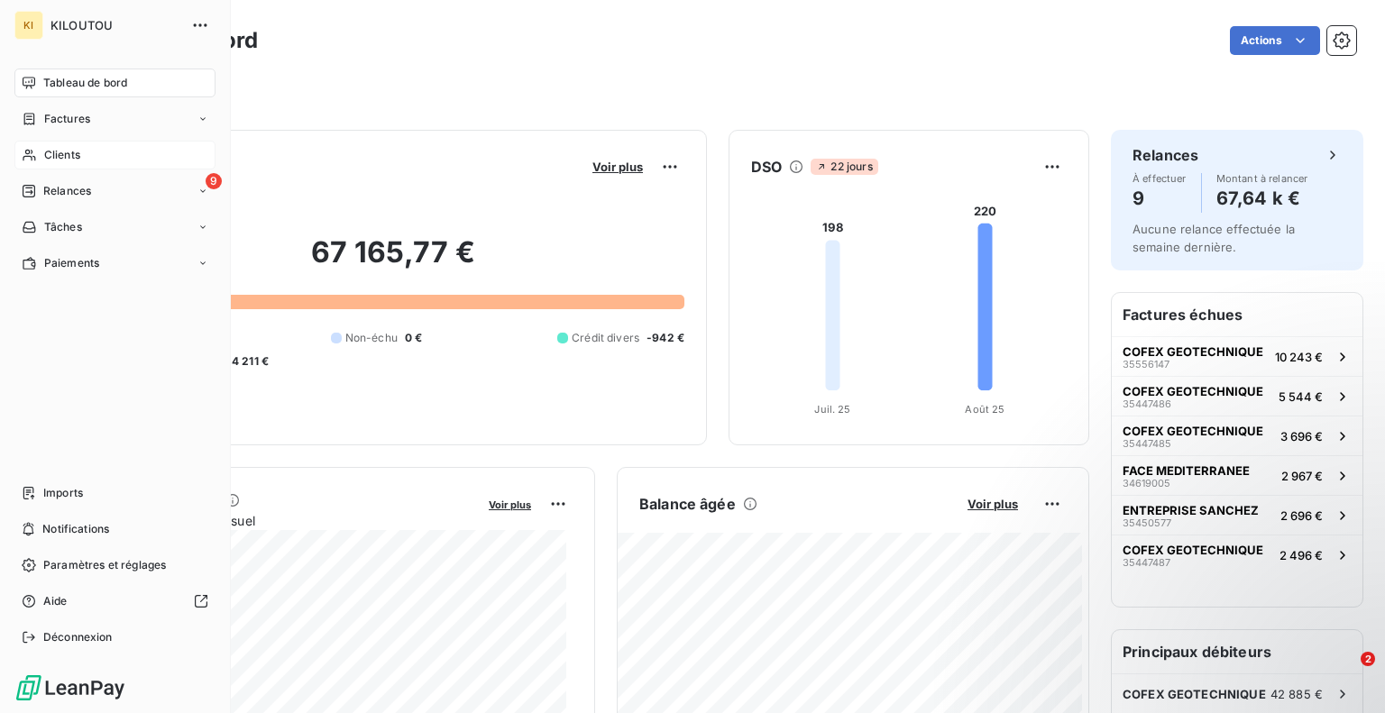
click at [35, 162] on div "Clients" at bounding box center [114, 155] width 201 height 29
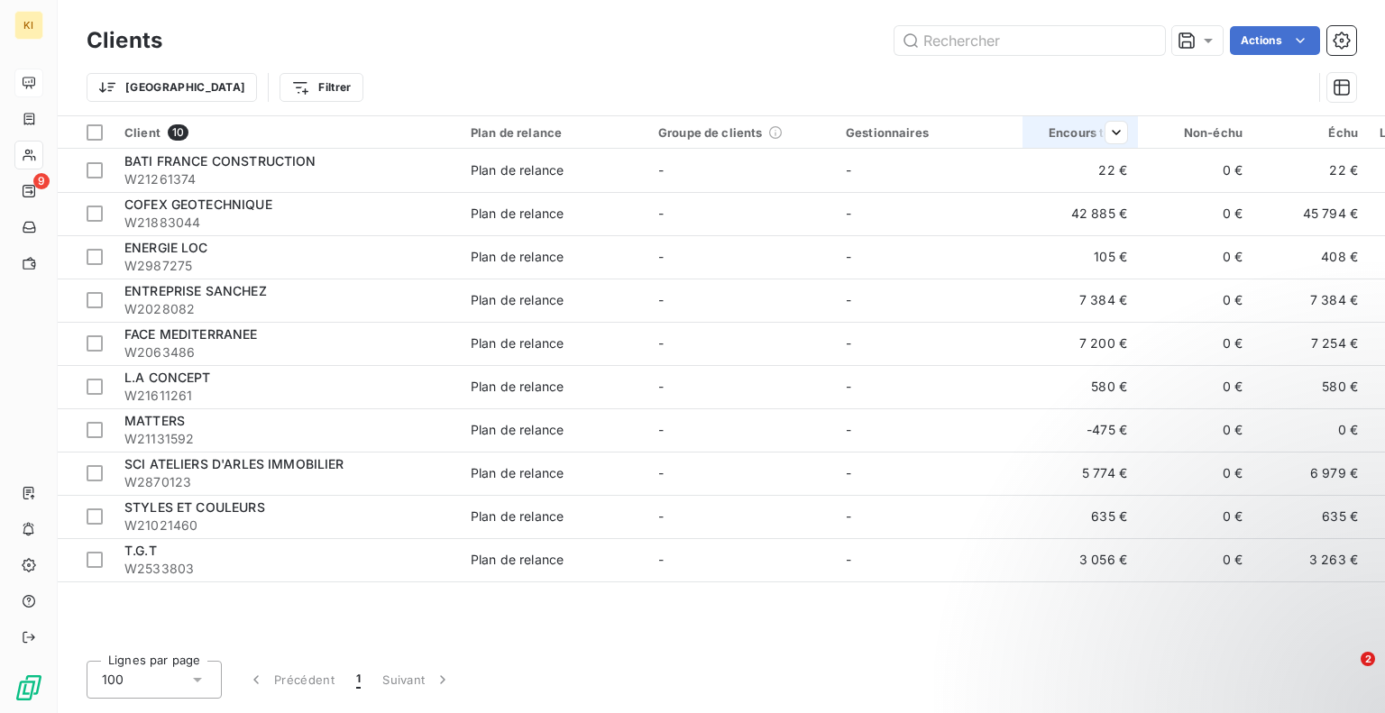
click at [1093, 127] on div at bounding box center [1109, 133] width 36 height 22
click at [1079, 206] on span "Trier par ordre décroissant" at bounding box center [1030, 210] width 160 height 18
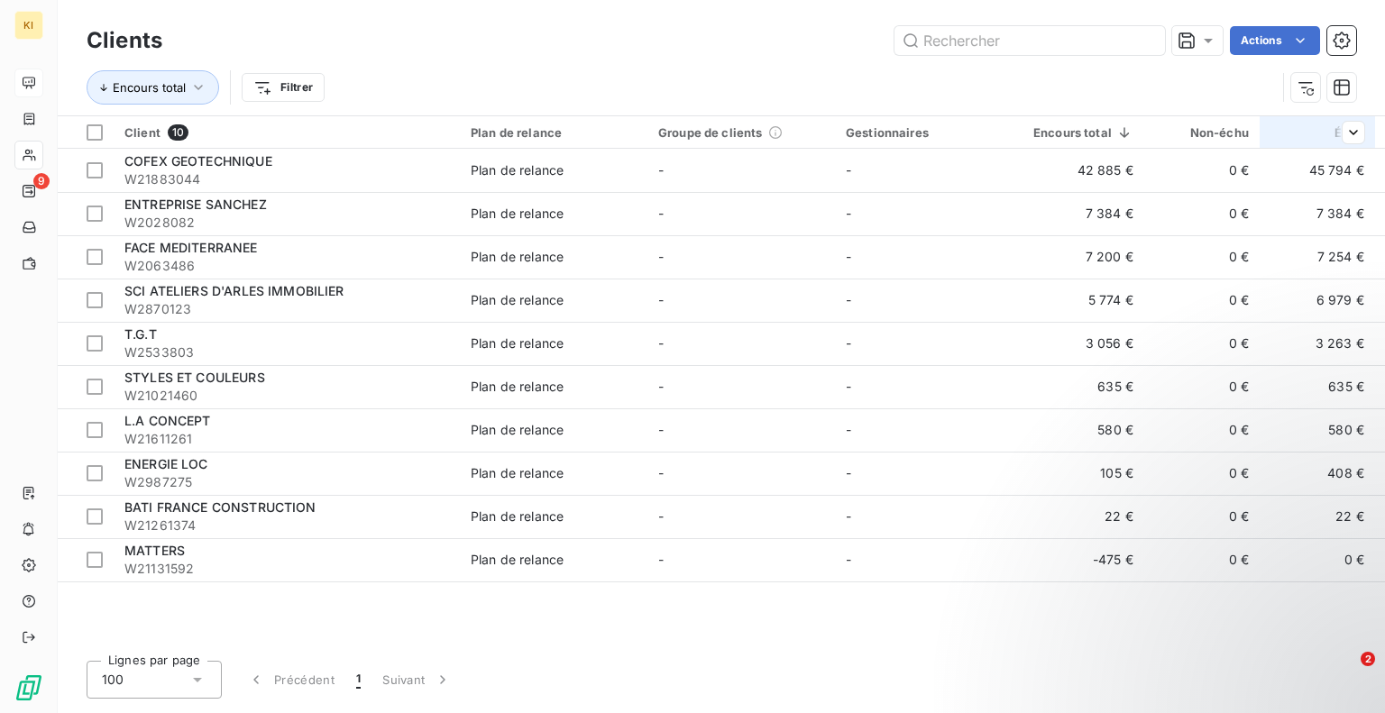
click at [1320, 132] on div "Échu" at bounding box center [1317, 132] width 94 height 14
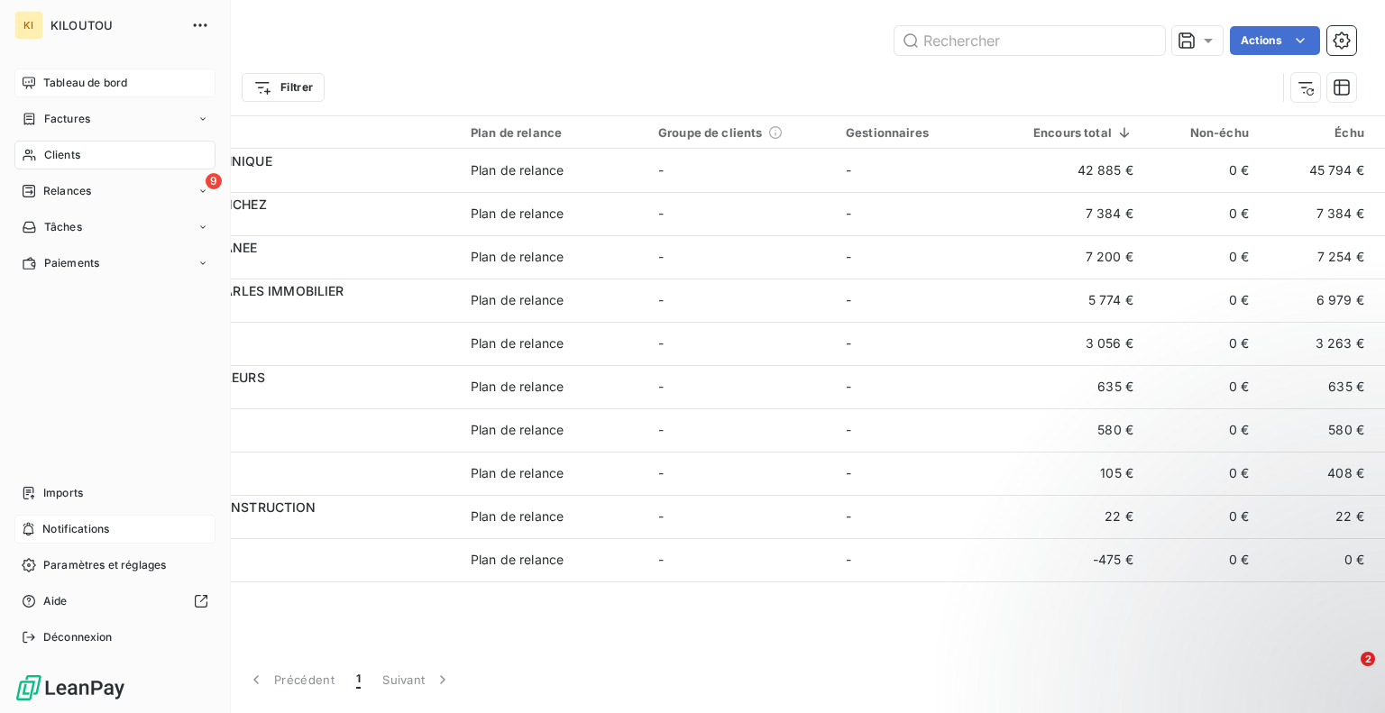
click at [72, 527] on span "Notifications" at bounding box center [75, 529] width 67 height 16
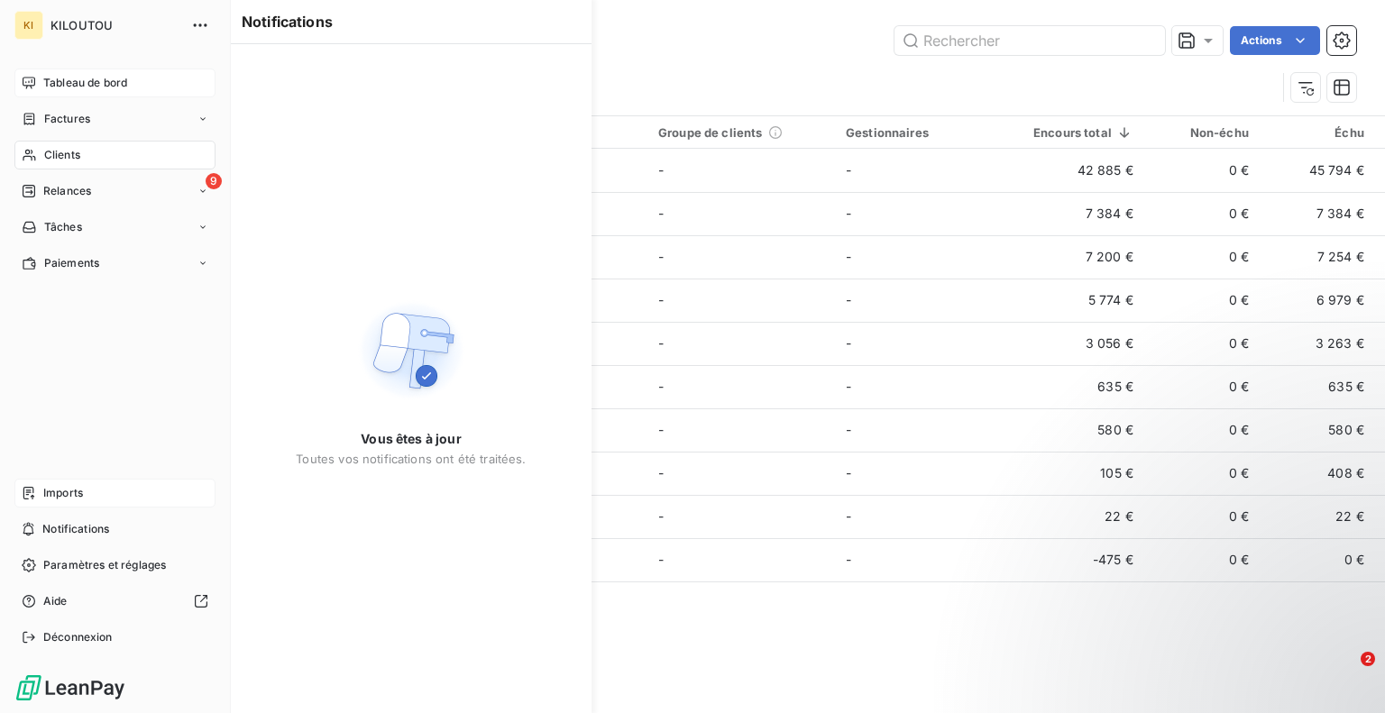
click at [73, 489] on span "Imports" at bounding box center [63, 493] width 40 height 16
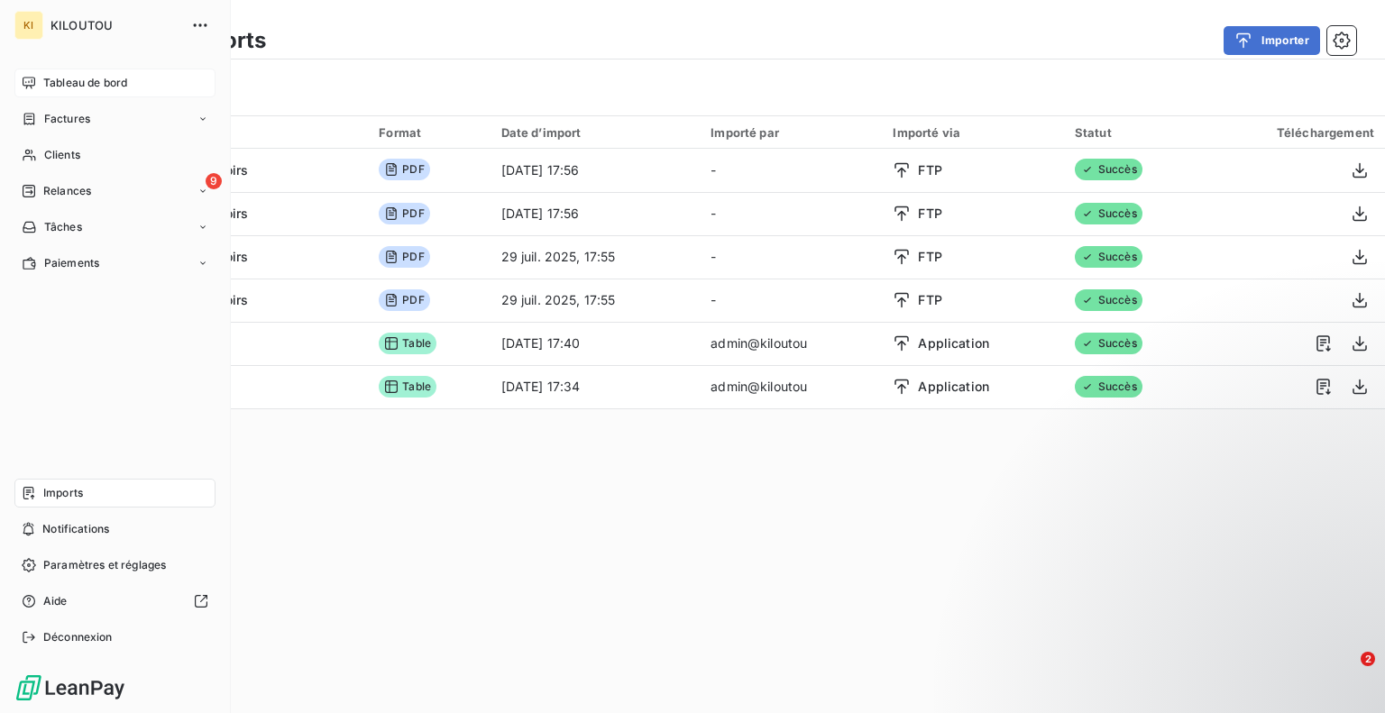
click at [76, 78] on span "Tableau de bord" at bounding box center [85, 83] width 84 height 16
